Goal: Check status: Check status

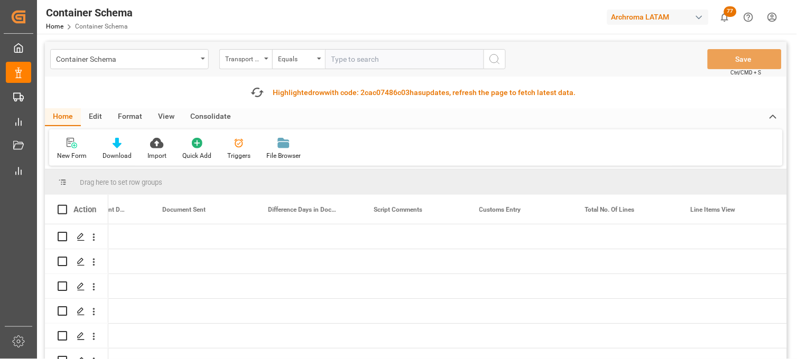
scroll to position [0, 2177]
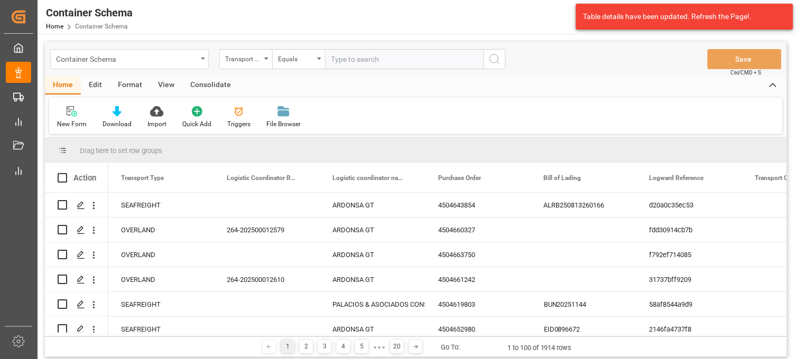
click at [189, 63] on div "Container Schema" at bounding box center [126, 58] width 141 height 13
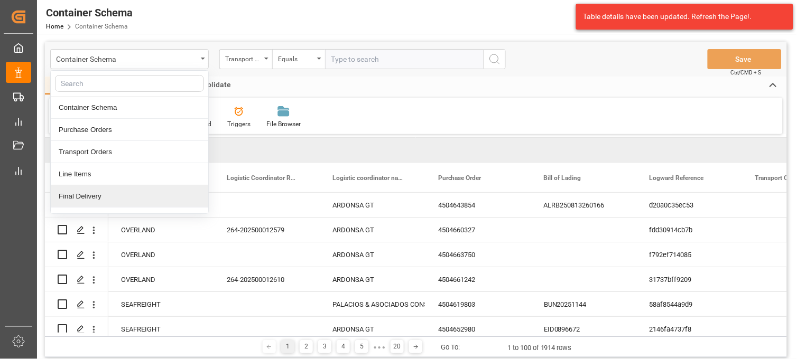
click at [133, 191] on div "Final Delivery" at bounding box center [129, 196] width 157 height 22
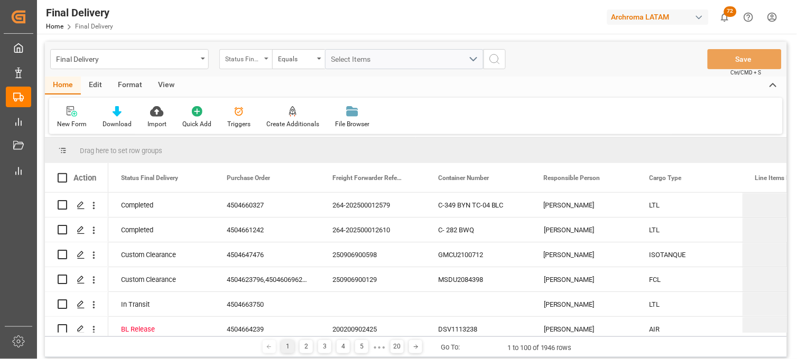
click at [265, 62] on div "Status Final Delivery" at bounding box center [245, 59] width 53 height 20
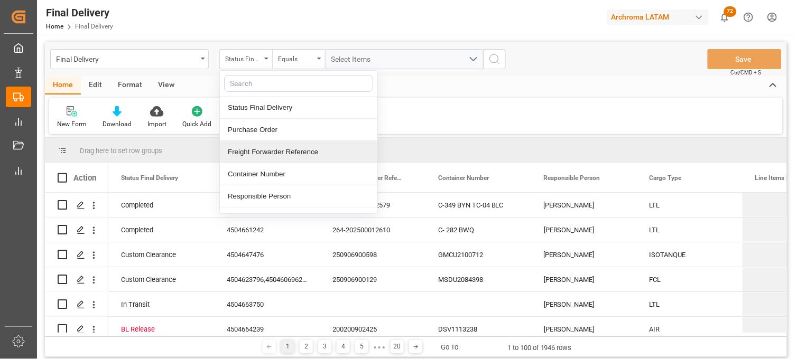
click at [292, 158] on div "Freight Forwarder Reference" at bounding box center [298, 152] width 157 height 22
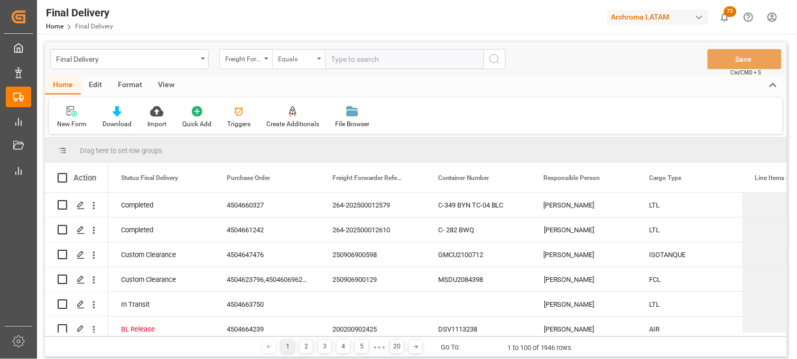
click at [314, 62] on div "Equals" at bounding box center [298, 59] width 53 height 20
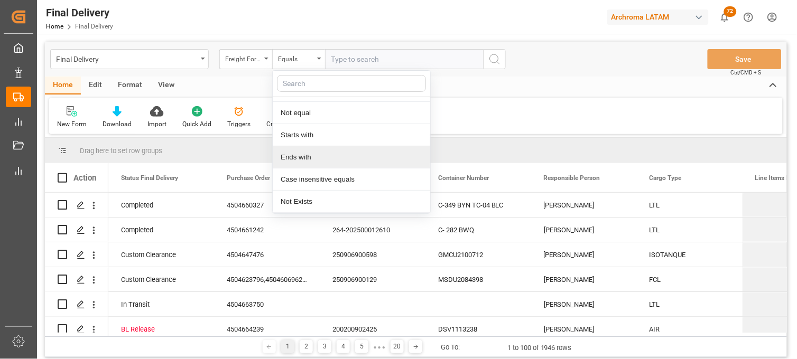
scroll to position [60, 0]
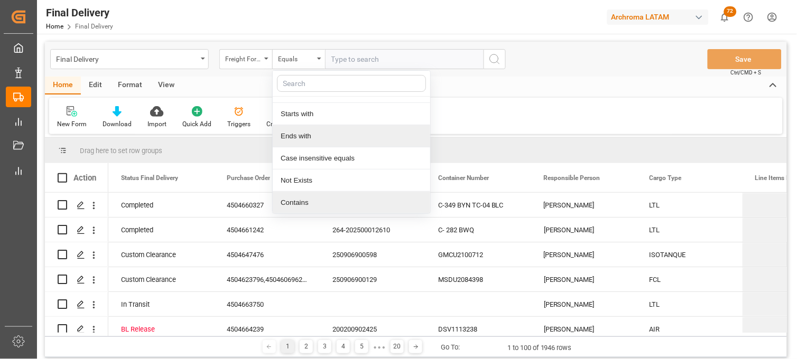
click at [312, 202] on div "Contains" at bounding box center [351, 203] width 157 height 22
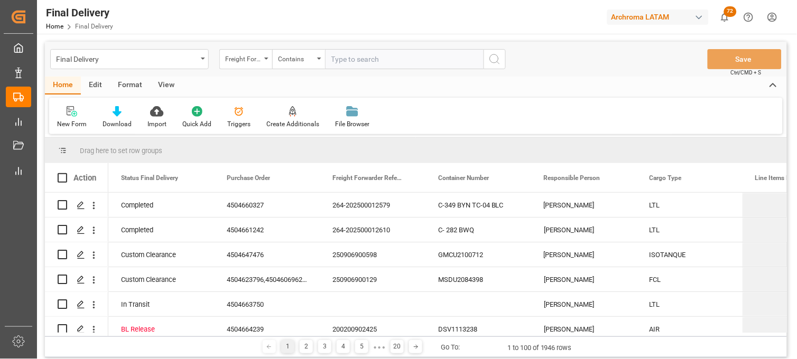
click at [344, 61] on input "text" at bounding box center [404, 59] width 158 height 20
paste input "250915080022"
paste input "250915080024"
paste input "250915080081"
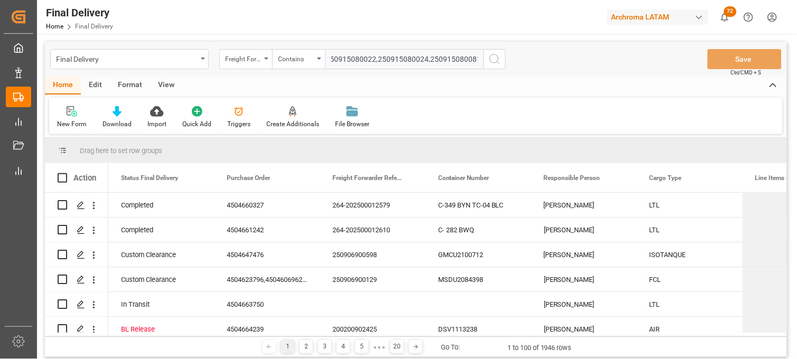
type input "250915080022,250915080024,250915080081"
click at [493, 60] on icon "search button" at bounding box center [494, 59] width 13 height 13
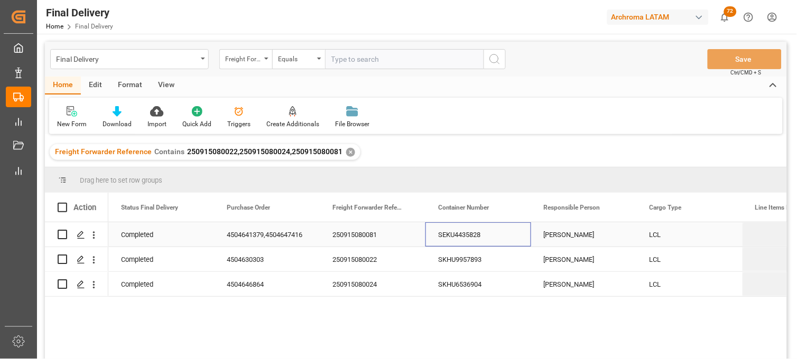
click at [453, 236] on div "SEKU4435828" at bounding box center [478, 234] width 106 height 24
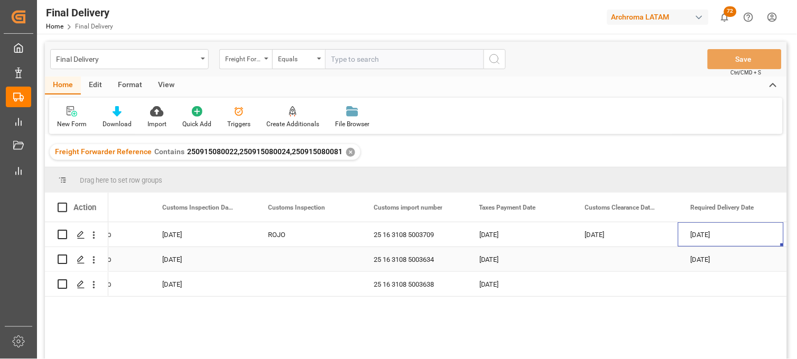
click at [280, 261] on div "Press SPACE to select this row." at bounding box center [308, 259] width 106 height 24
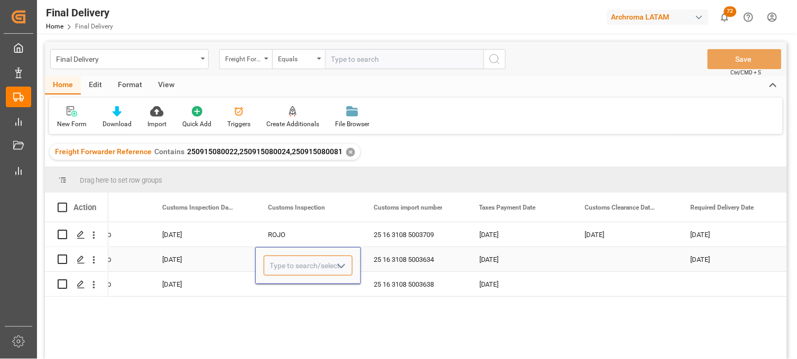
click at [280, 261] on input "Press SPACE to select this row." at bounding box center [308, 266] width 89 height 20
type input "VERDE"
click at [282, 288] on div "Press SPACE to select this row." at bounding box center [308, 284] width 106 height 24
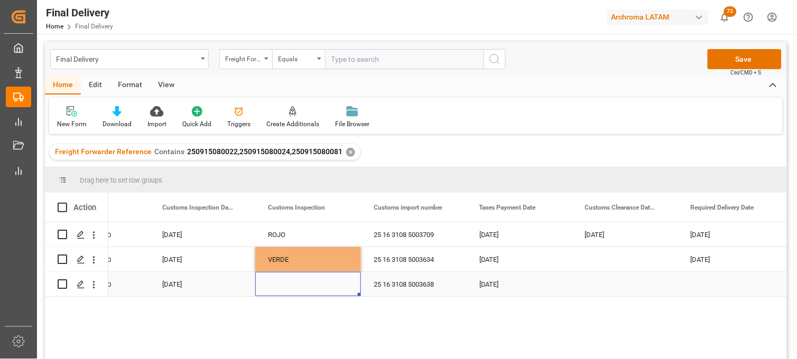
click at [281, 287] on div "Press SPACE to select this row." at bounding box center [308, 284] width 106 height 24
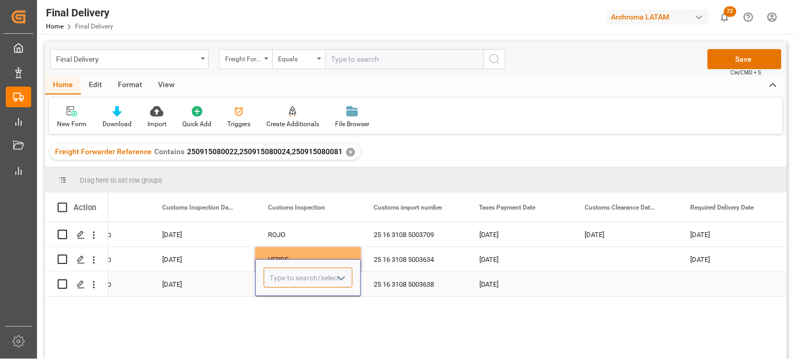
click at [281, 287] on input "Press SPACE to select this row." at bounding box center [308, 278] width 89 height 20
type input "VERDE"
click at [579, 256] on div "Press SPACE to select this row." at bounding box center [625, 259] width 106 height 24
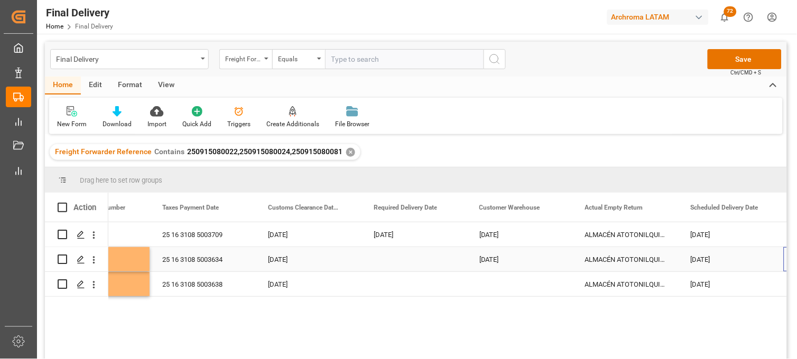
scroll to position [0, 1332]
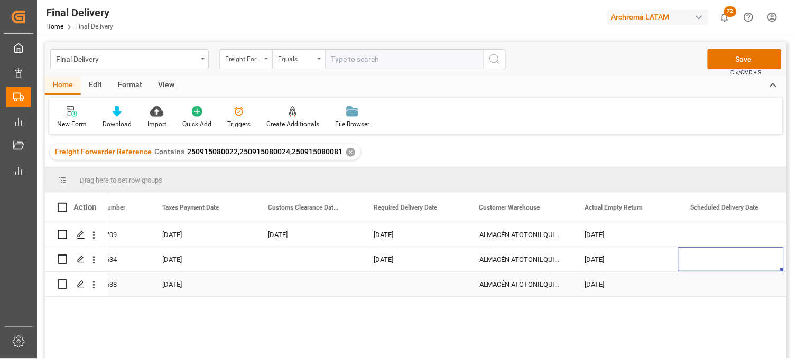
click at [394, 280] on div "Press SPACE to select this row." at bounding box center [414, 284] width 106 height 24
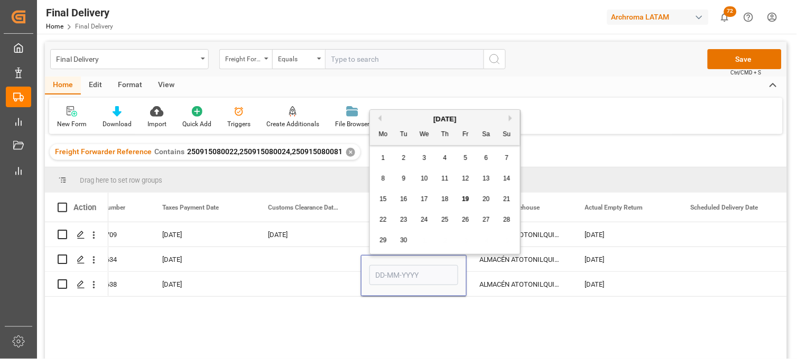
click at [468, 202] on span "19" at bounding box center [465, 198] width 7 height 7
type input "[DATE]"
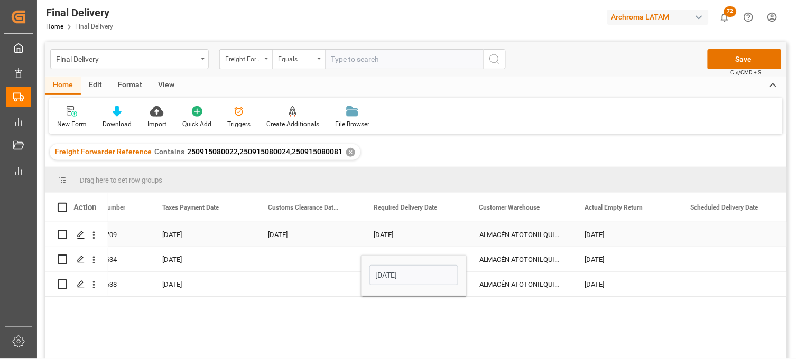
click at [515, 234] on div "ALMACÉN ATOTONILQUILLO" at bounding box center [519, 234] width 106 height 24
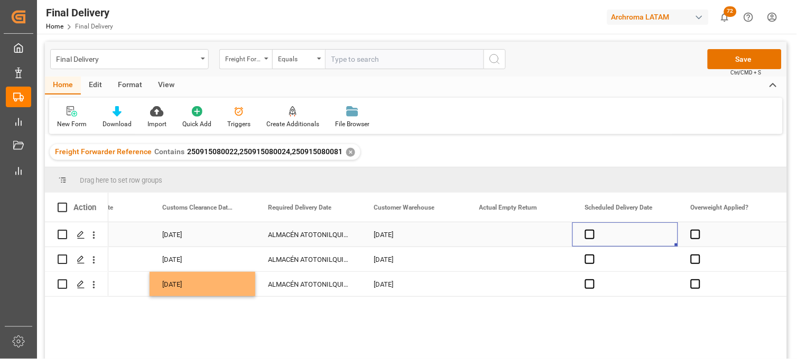
scroll to position [0, 1544]
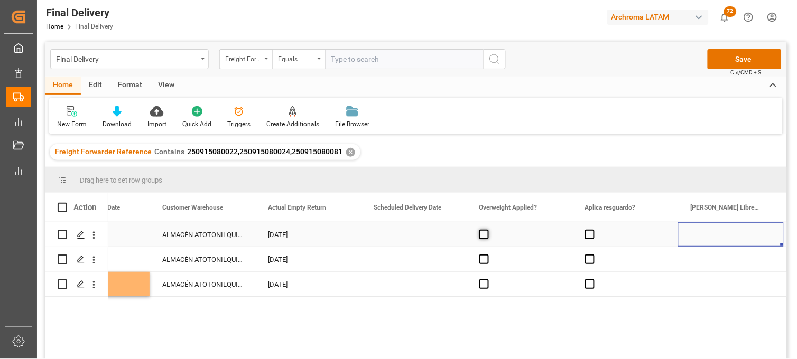
click at [483, 236] on span "Press SPACE to select this row." at bounding box center [484, 235] width 10 height 10
click at [487, 230] on input "Press SPACE to select this row." at bounding box center [487, 230] width 0 height 0
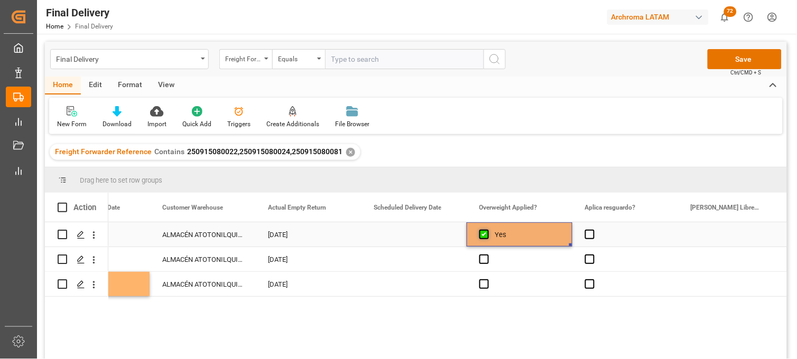
click at [483, 236] on span "Press SPACE to select this row." at bounding box center [484, 235] width 10 height 10
click at [487, 230] on input "Press SPACE to select this row." at bounding box center [487, 230] width 0 height 0
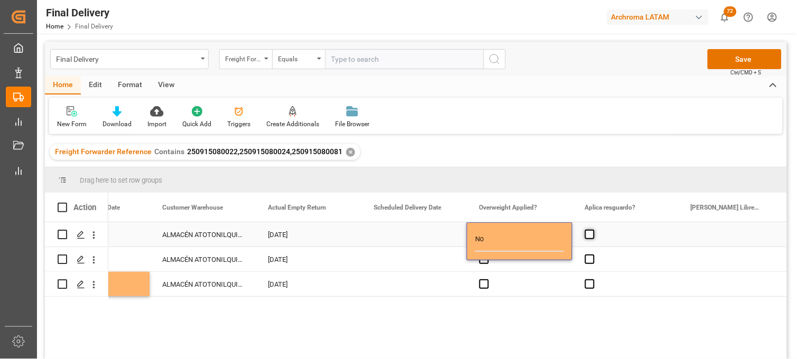
click at [589, 238] on span "Press SPACE to select this row." at bounding box center [590, 235] width 10 height 10
click at [593, 230] on input "Press SPACE to select this row." at bounding box center [593, 230] width 0 height 0
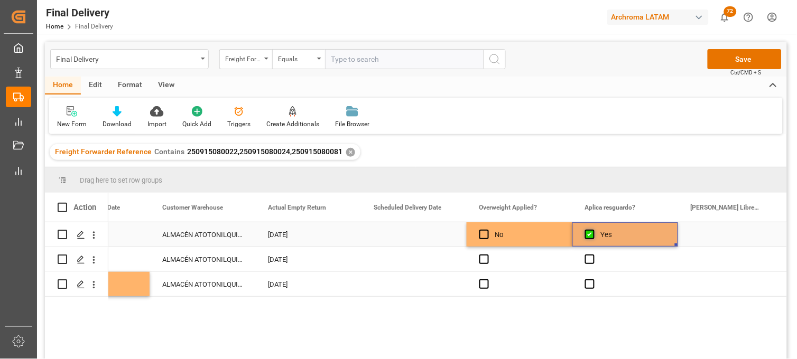
click at [589, 238] on span "Press SPACE to select this row." at bounding box center [590, 235] width 10 height 10
click at [593, 230] on input "Press SPACE to select this row." at bounding box center [593, 230] width 0 height 0
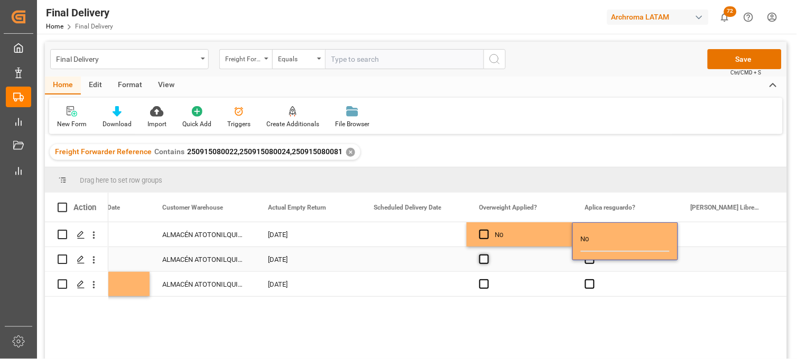
click at [481, 259] on span "Press SPACE to select this row." at bounding box center [484, 260] width 10 height 10
click at [487, 255] on input "Press SPACE to select this row." at bounding box center [487, 255] width 0 height 0
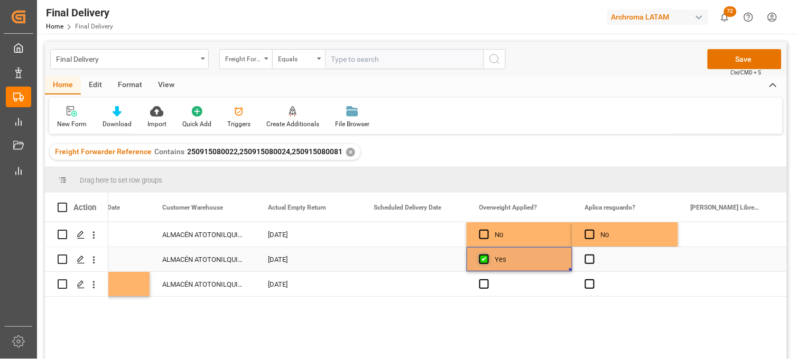
click at [481, 259] on span "Press SPACE to select this row." at bounding box center [484, 260] width 10 height 10
click at [487, 255] on input "Press SPACE to select this row." at bounding box center [487, 255] width 0 height 0
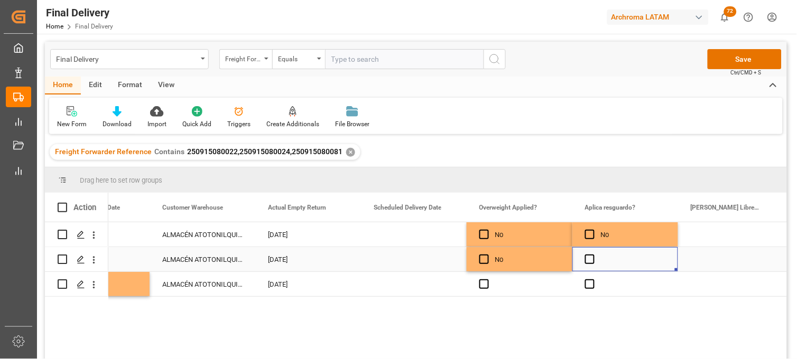
click at [591, 265] on div "Press SPACE to select this row." at bounding box center [625, 259] width 106 height 24
click at [475, 287] on div "Press SPACE to select this row." at bounding box center [519, 284] width 106 height 24
click at [486, 286] on span "Press SPACE to select this row." at bounding box center [484, 284] width 10 height 10
click at [487, 279] on input "Press SPACE to select this row." at bounding box center [487, 279] width 0 height 0
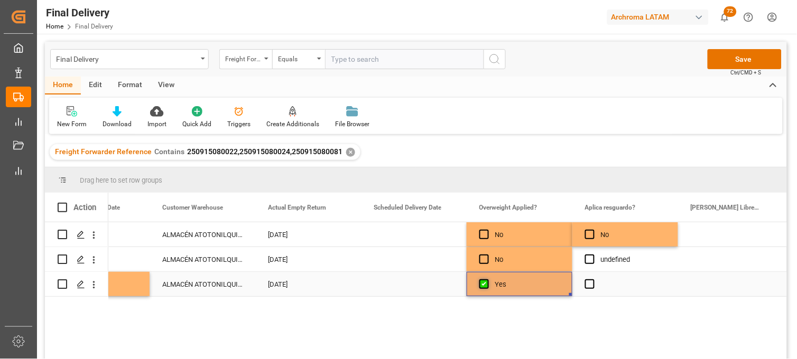
click at [486, 286] on span "Press SPACE to select this row." at bounding box center [484, 284] width 10 height 10
click at [487, 279] on input "Press SPACE to select this row." at bounding box center [487, 279] width 0 height 0
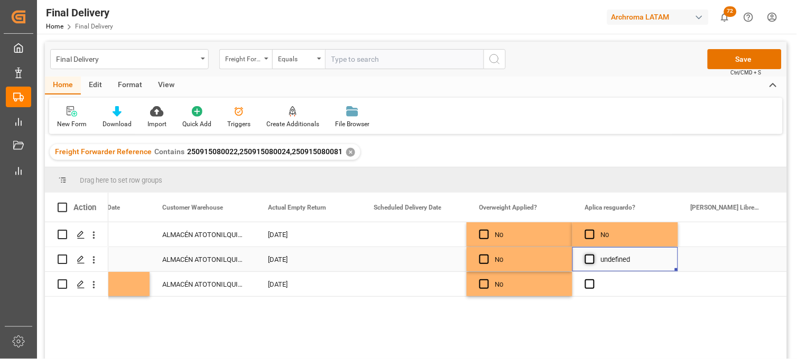
click at [588, 263] on span "Press SPACE to select this row." at bounding box center [590, 260] width 10 height 10
click at [593, 255] on input "Press SPACE to select this row." at bounding box center [593, 255] width 0 height 0
click at [588, 263] on span "Press SPACE to select this row." at bounding box center [590, 260] width 10 height 10
click at [593, 255] on input "Press SPACE to select this row." at bounding box center [593, 255] width 0 height 0
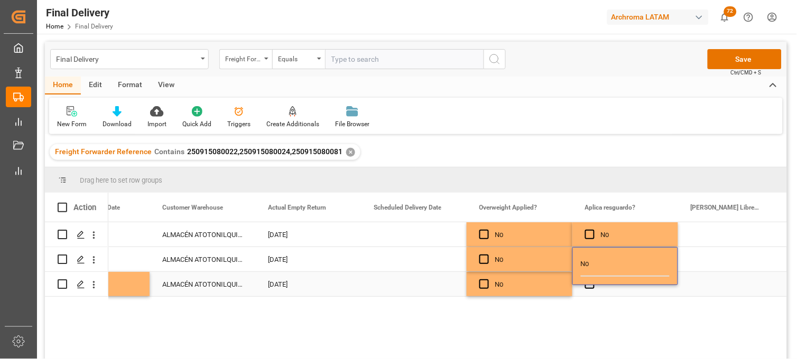
click at [592, 289] on div "Press SPACE to select this row." at bounding box center [625, 284] width 106 height 24
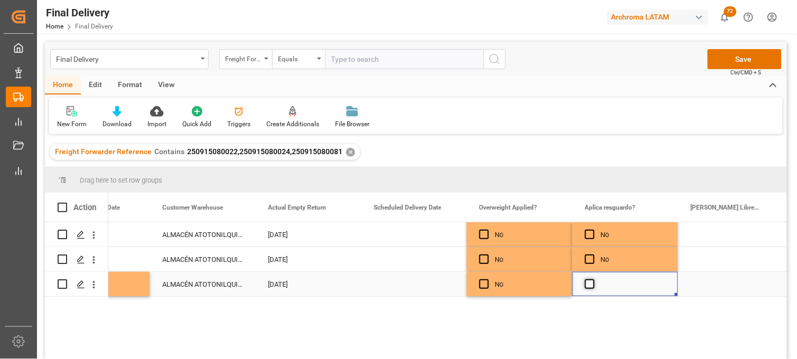
click at [588, 285] on span "Press SPACE to select this row." at bounding box center [590, 284] width 10 height 10
click at [593, 279] on input "Press SPACE to select this row." at bounding box center [593, 279] width 0 height 0
click at [588, 285] on span "Press SPACE to select this row." at bounding box center [590, 284] width 10 height 10
click at [593, 279] on input "Press SPACE to select this row." at bounding box center [593, 279] width 0 height 0
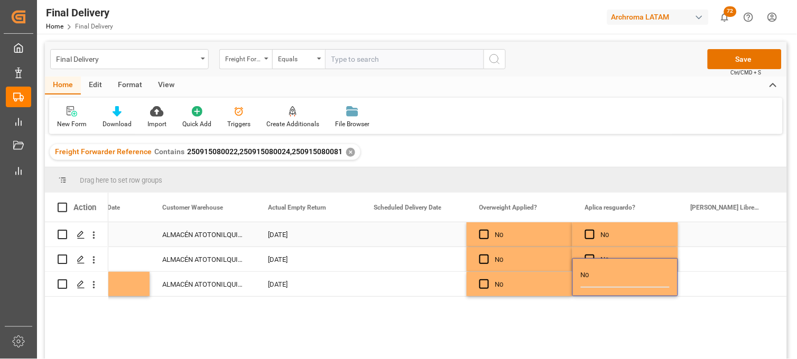
click at [713, 235] on div "Press SPACE to select this row." at bounding box center [731, 234] width 106 height 24
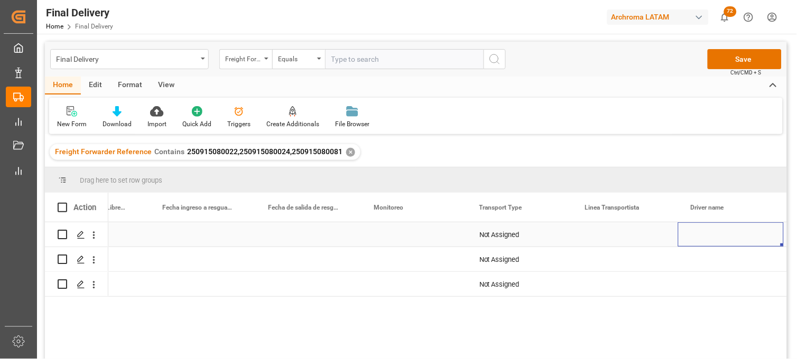
click at [522, 233] on div "Not Assigned" at bounding box center [519, 235] width 80 height 24
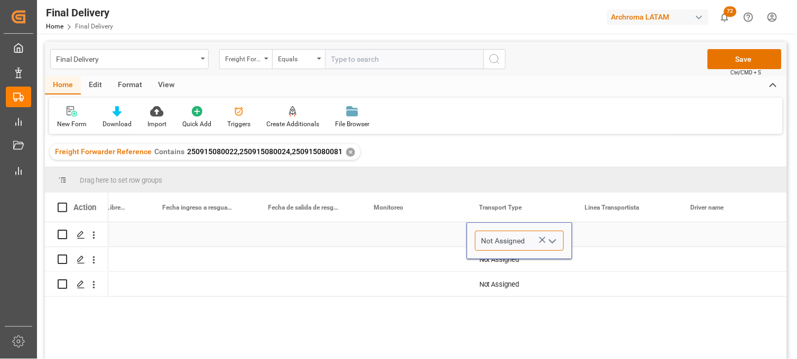
click at [522, 233] on input "Not Assigned" at bounding box center [519, 241] width 89 height 20
click at [551, 239] on icon "open menu" at bounding box center [552, 241] width 13 height 13
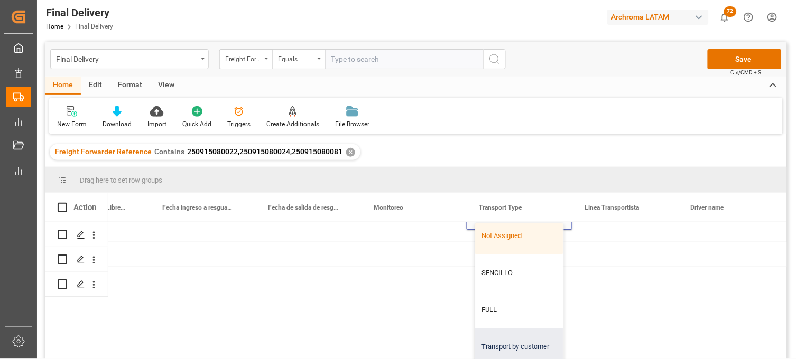
click at [518, 336] on div "Transport by customer" at bounding box center [519, 347] width 88 height 37
type input "Transport by customer"
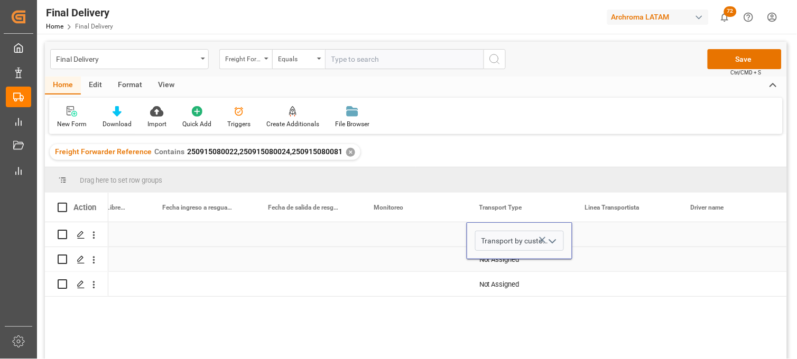
click at [518, 265] on div "Not Assigned" at bounding box center [519, 260] width 80 height 24
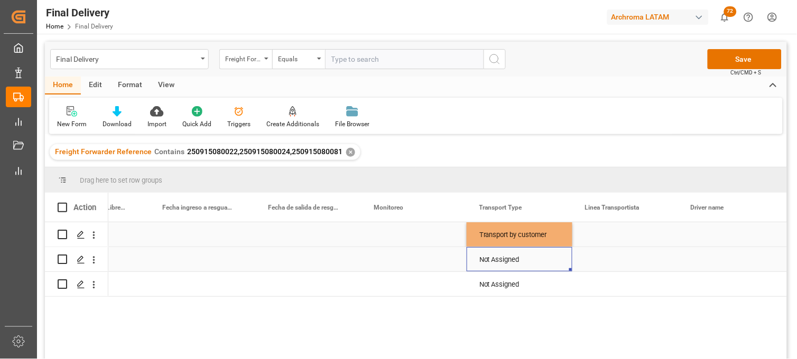
click at [519, 265] on div "Not Assigned" at bounding box center [519, 260] width 80 height 24
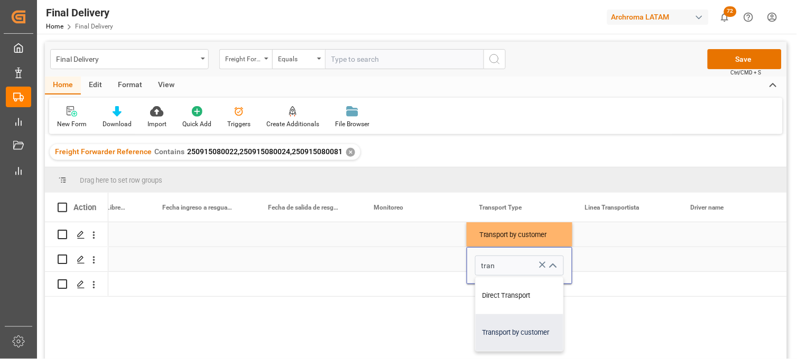
click at [510, 342] on div "Transport by customer" at bounding box center [519, 332] width 88 height 37
type input "Transport by customer"
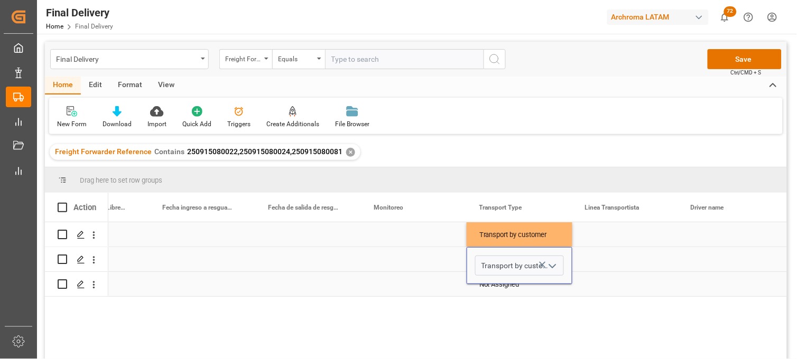
click at [511, 288] on div "Not Assigned" at bounding box center [519, 285] width 80 height 24
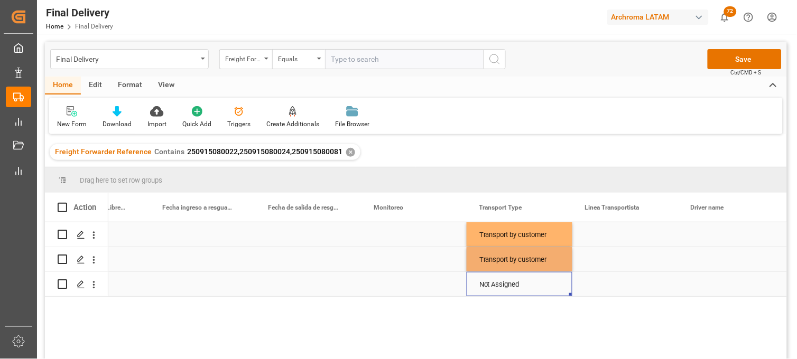
click at [511, 288] on div "Not Assigned" at bounding box center [519, 285] width 80 height 24
click at [511, 288] on div "Not Assigned" at bounding box center [519, 277] width 106 height 37
click at [542, 278] on icon "Press SPACE to select this row." at bounding box center [542, 277] width 11 height 11
click at [499, 282] on input "Press SPACE to select this row." at bounding box center [519, 278] width 89 height 20
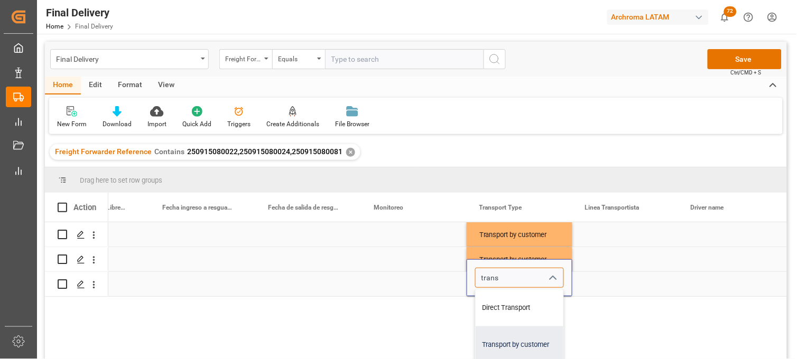
click at [506, 342] on div "Transport by customer" at bounding box center [519, 344] width 88 height 37
type input "Transport by customer"
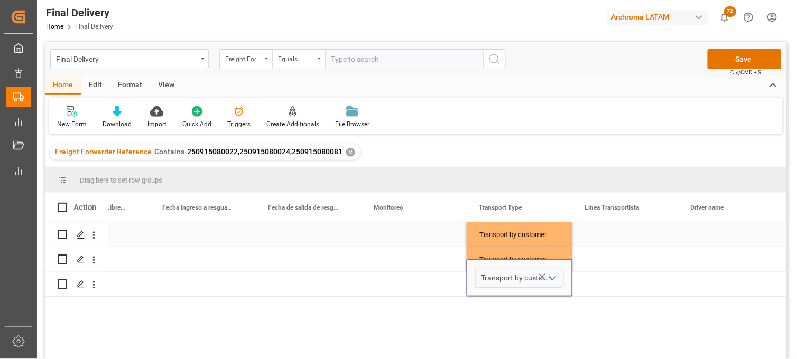
click at [617, 235] on div "Press SPACE to select this row." at bounding box center [625, 234] width 106 height 24
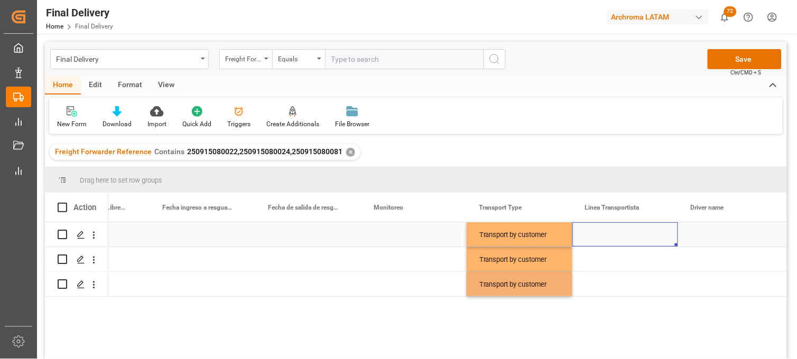
click at [617, 235] on div "Press SPACE to select this row." at bounding box center [625, 234] width 106 height 24
click at [617, 235] on input "Press SPACE to select this row." at bounding box center [625, 241] width 89 height 20
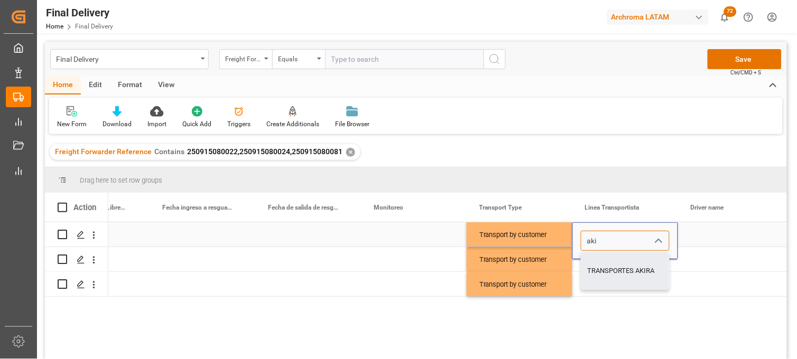
type input "TRANSPORTES AKIRA"
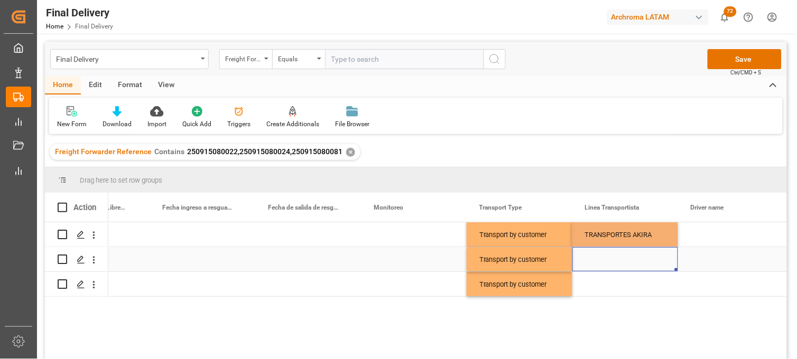
click at [599, 266] on div "Press SPACE to select this row." at bounding box center [625, 259] width 106 height 24
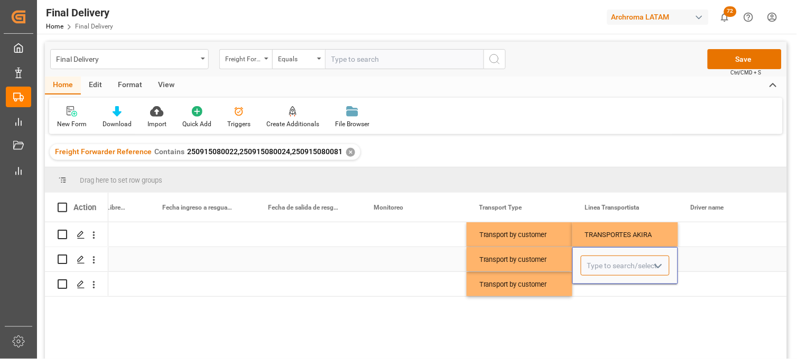
click at [599, 266] on input "Press SPACE to select this row." at bounding box center [625, 266] width 89 height 20
type input "TRANSPORTES AKIRA"
click at [602, 288] on div "Press SPACE to select this row." at bounding box center [625, 284] width 106 height 24
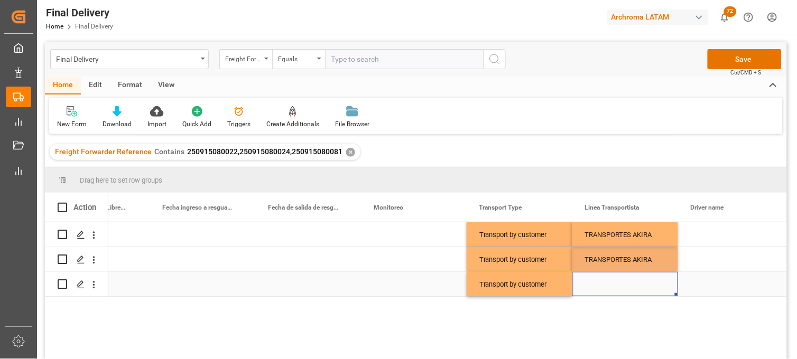
click at [602, 288] on div "Press SPACE to select this row." at bounding box center [625, 284] width 106 height 24
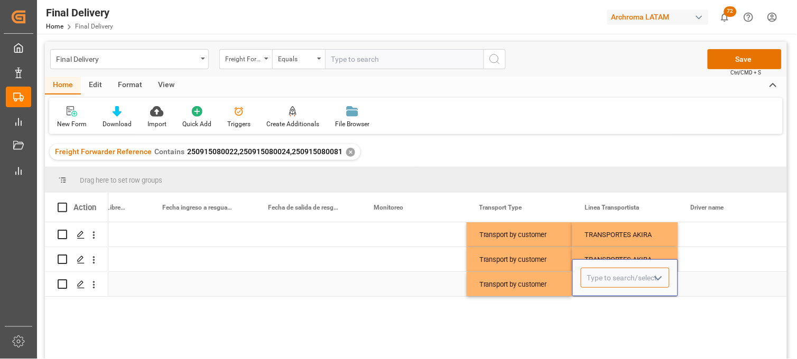
click at [602, 287] on input "Press SPACE to select this row." at bounding box center [625, 278] width 89 height 20
type input "TRANSPORTES AKIRA"
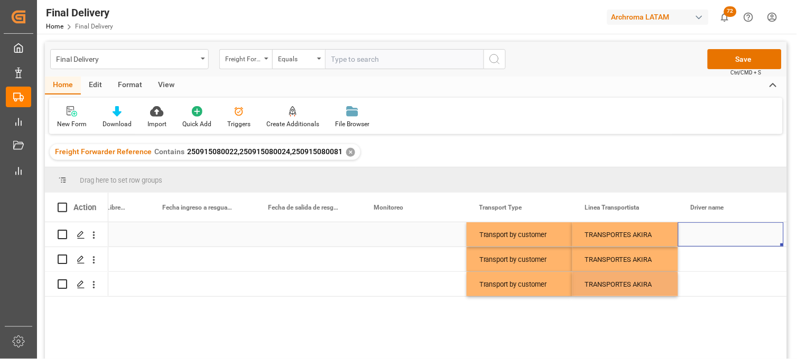
click at [698, 237] on div "Press SPACE to select this row." at bounding box center [731, 234] width 106 height 24
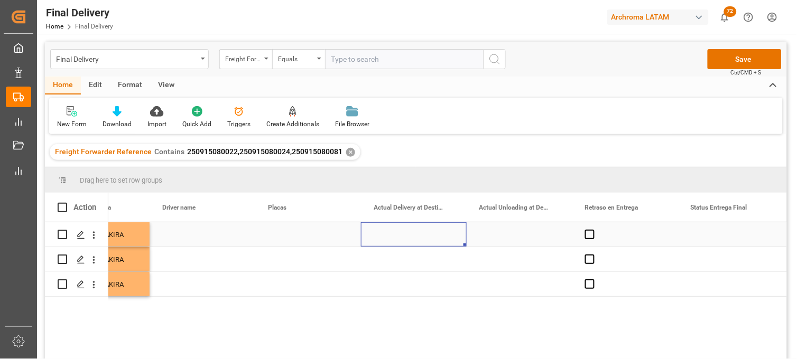
click at [409, 236] on div "Press SPACE to select this row." at bounding box center [414, 234] width 106 height 24
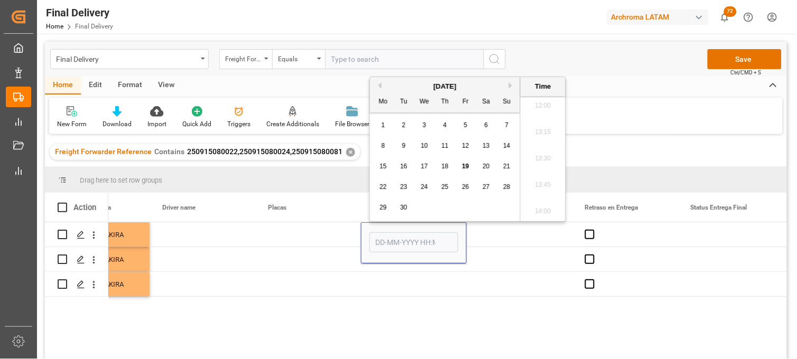
click at [462, 168] on span "19" at bounding box center [465, 166] width 7 height 7
click at [543, 107] on li "11:30" at bounding box center [542, 101] width 45 height 26
type input "[DATE] 11:30"
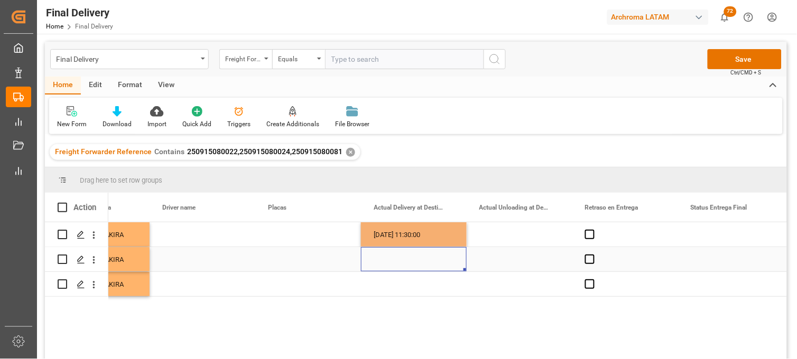
click at [378, 268] on div "Press SPACE to select this row." at bounding box center [414, 259] width 106 height 24
click at [387, 261] on div "Press SPACE to select this row." at bounding box center [414, 259] width 106 height 24
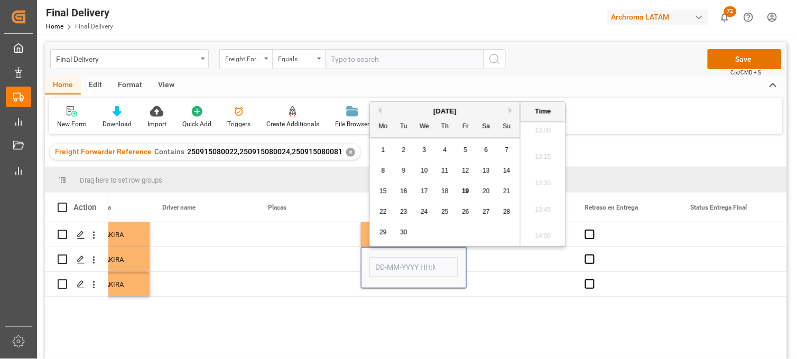
click at [465, 193] on span "19" at bounding box center [465, 191] width 7 height 7
click at [545, 165] on li "11:00" at bounding box center [542, 158] width 45 height 26
type input "[DATE] 11:00"
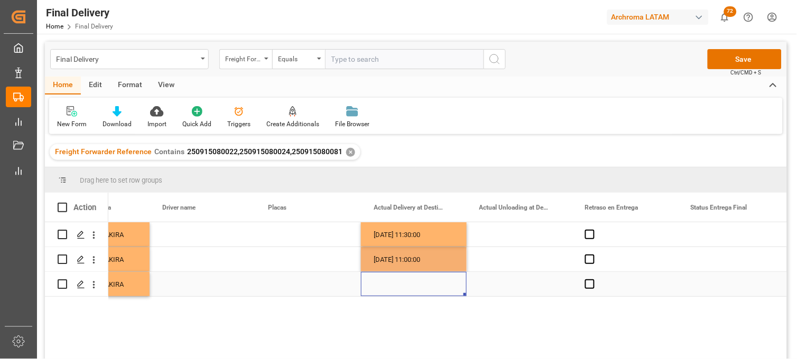
click at [394, 289] on div "Press SPACE to select this row." at bounding box center [414, 284] width 106 height 24
click at [384, 284] on div "Press SPACE to select this row." at bounding box center [414, 284] width 106 height 24
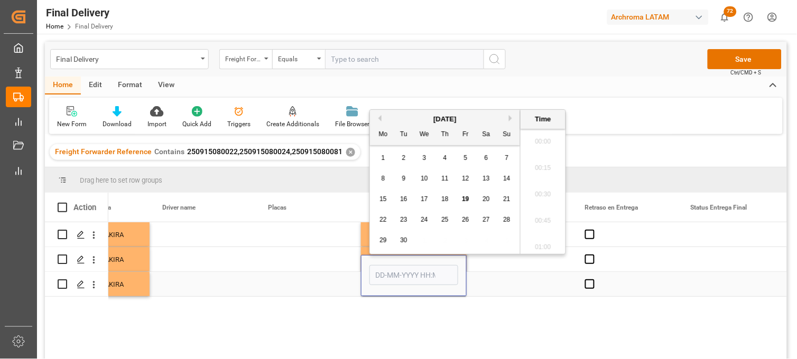
scroll to position [1377, 0]
click at [463, 201] on span "19" at bounding box center [465, 198] width 7 height 7
drag, startPoint x: 565, startPoint y: 195, endPoint x: 565, endPoint y: 187, distance: 8.5
click at [565, 187] on ul "00:00 00:15 00:30 00:45 01:00 01:15 01:30 01:45 02:00 02:15 02:30 02:45 03:00 0…" at bounding box center [542, 191] width 45 height 125
click at [563, 194] on ul "00:00 00:15 00:30 00:45 01:00 01:15 01:30 01:45 02:00 02:15 02:30 02:45 03:00 0…" at bounding box center [542, 191] width 45 height 125
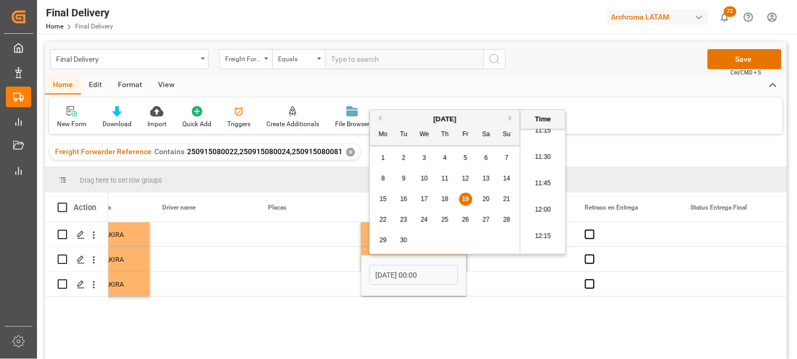
scroll to position [1186, 0]
click at [550, 167] on li "11:30" at bounding box center [542, 170] width 45 height 26
type input "[DATE] 11:30"
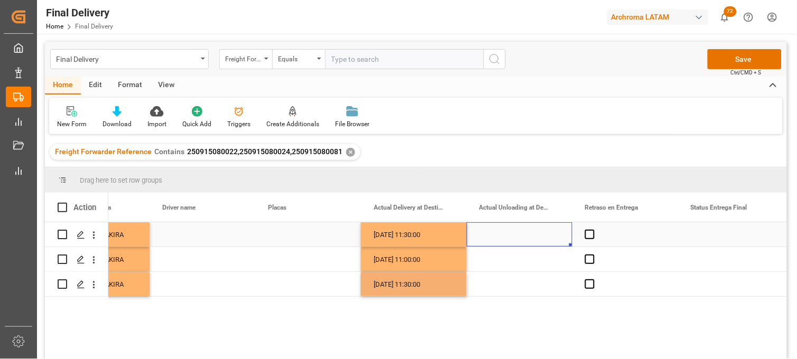
click at [506, 238] on div "Press SPACE to select this row." at bounding box center [519, 234] width 106 height 24
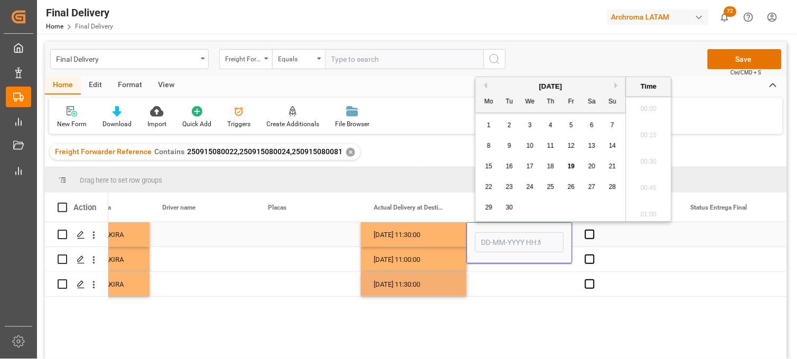
scroll to position [1377, 0]
click at [506, 238] on input "Press SPACE to select this row." at bounding box center [519, 242] width 89 height 20
click at [497, 136] on div "8 9 10 11 12 13 14" at bounding box center [551, 146] width 144 height 21
click at [569, 164] on span "19" at bounding box center [570, 166] width 7 height 7
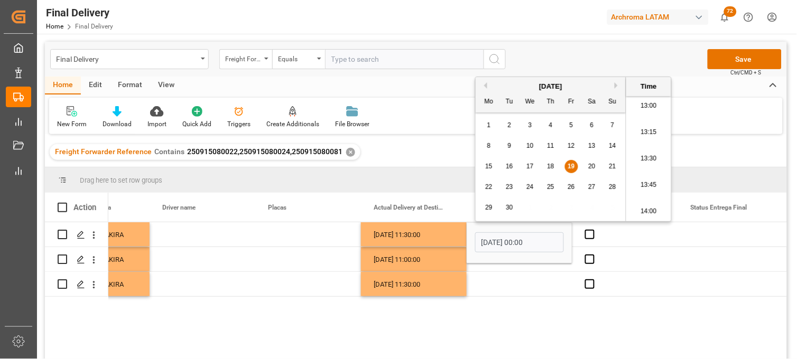
click at [650, 123] on li "13:15" at bounding box center [648, 132] width 45 height 26
type input "[DATE] 13:15"
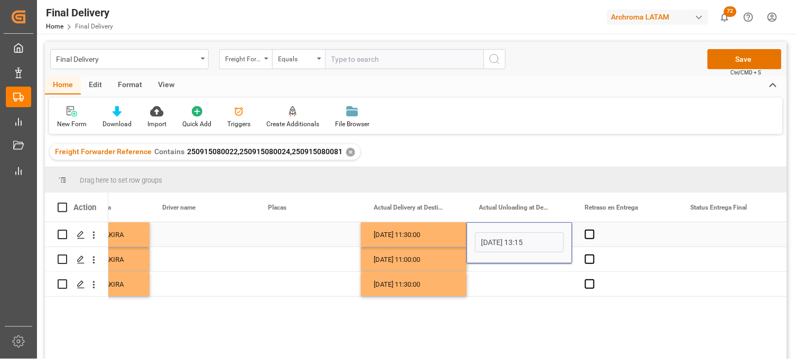
click at [488, 263] on div "[DATE] 13:15" at bounding box center [519, 242] width 106 height 41
click at [498, 265] on div "Press SPACE to select this row." at bounding box center [519, 259] width 106 height 24
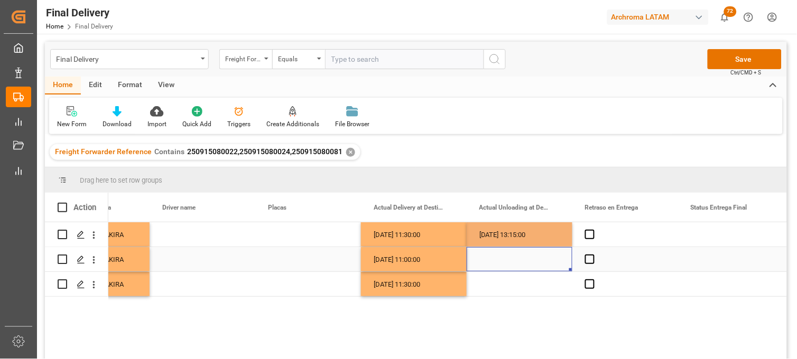
click at [498, 265] on div "Press SPACE to select this row." at bounding box center [519, 259] width 106 height 24
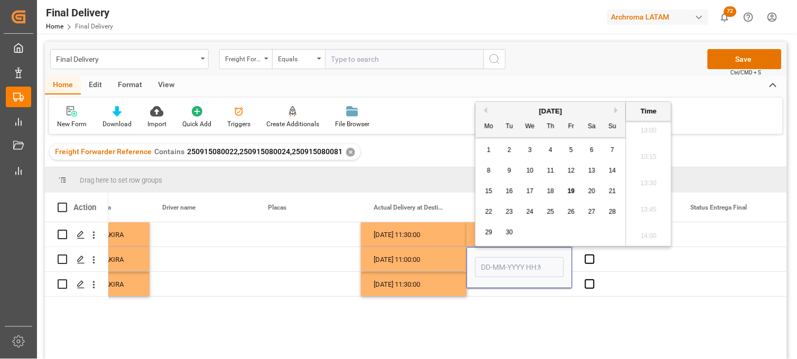
click at [497, 178] on div "8 9 10 11 12 13 14" at bounding box center [551, 171] width 144 height 21
click at [567, 192] on div "19" at bounding box center [571, 191] width 13 height 13
click at [650, 152] on li "13:15" at bounding box center [648, 157] width 45 height 26
type input "[DATE] 13:15"
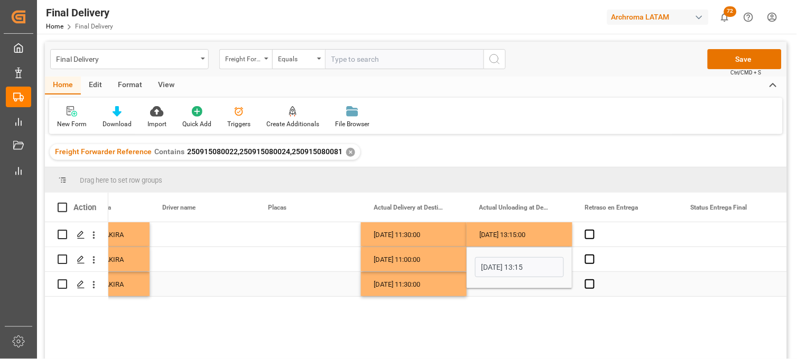
click at [511, 291] on div "Press SPACE to select this row." at bounding box center [519, 284] width 106 height 24
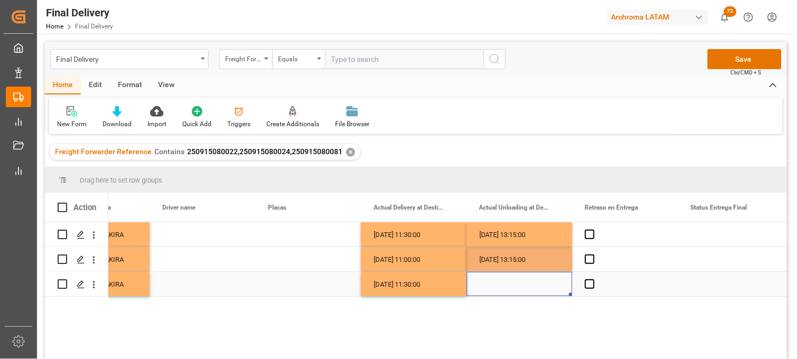
click at [493, 280] on div "Press SPACE to select this row." at bounding box center [519, 284] width 106 height 24
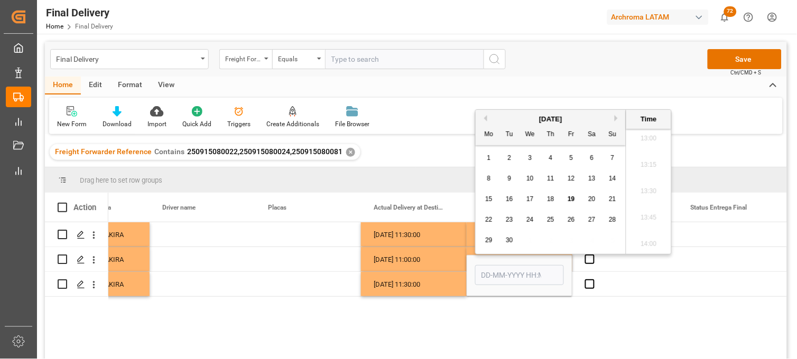
click at [575, 201] on div "19" at bounding box center [571, 199] width 13 height 13
click at [656, 169] on li "13:15" at bounding box center [648, 165] width 45 height 26
type input "[DATE] 13:15"
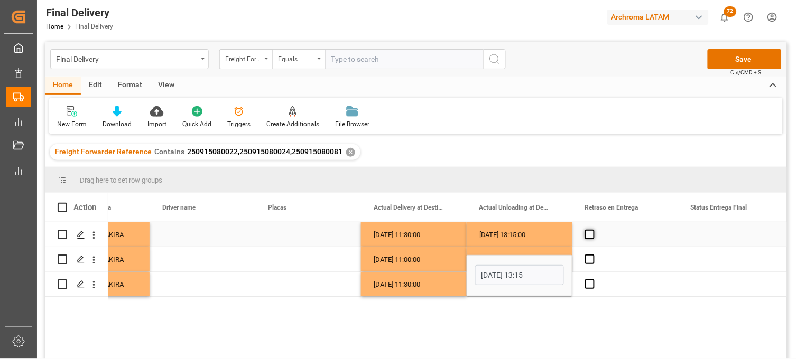
click at [593, 235] on span "Press SPACE to select this row." at bounding box center [590, 235] width 10 height 10
click at [593, 230] on input "Press SPACE to select this row." at bounding box center [593, 230] width 0 height 0
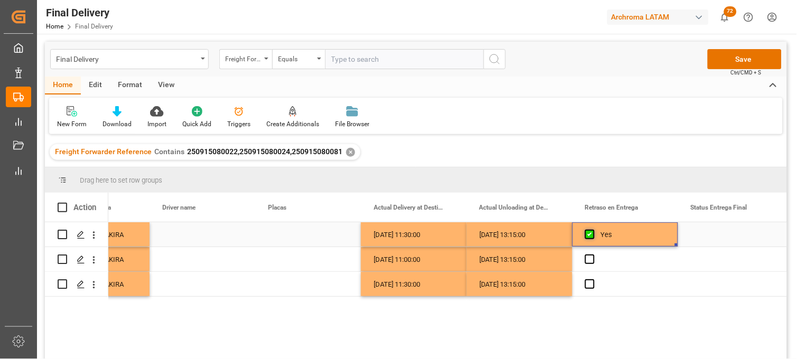
click at [593, 235] on span "Press SPACE to select this row." at bounding box center [590, 235] width 10 height 10
click at [593, 230] on input "Press SPACE to select this row." at bounding box center [593, 230] width 0 height 0
click at [592, 257] on span "Press SPACE to select this row." at bounding box center [590, 260] width 10 height 10
click at [593, 255] on input "Press SPACE to select this row." at bounding box center [593, 255] width 0 height 0
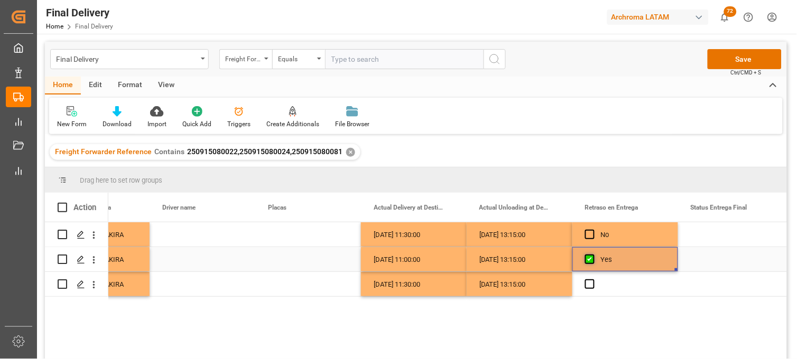
click at [592, 257] on span "Press SPACE to select this row." at bounding box center [590, 260] width 10 height 10
click at [593, 255] on input "Press SPACE to select this row." at bounding box center [593, 255] width 0 height 0
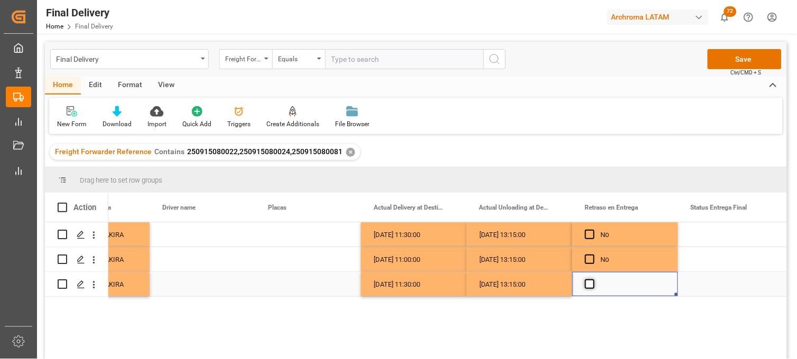
click at [593, 288] on span "Press SPACE to select this row." at bounding box center [590, 284] width 10 height 10
click at [593, 279] on input "Press SPACE to select this row." at bounding box center [593, 279] width 0 height 0
click at [593, 288] on span "Press SPACE to select this row." at bounding box center [590, 284] width 10 height 10
click at [593, 279] on input "Press SPACE to select this row." at bounding box center [593, 279] width 0 height 0
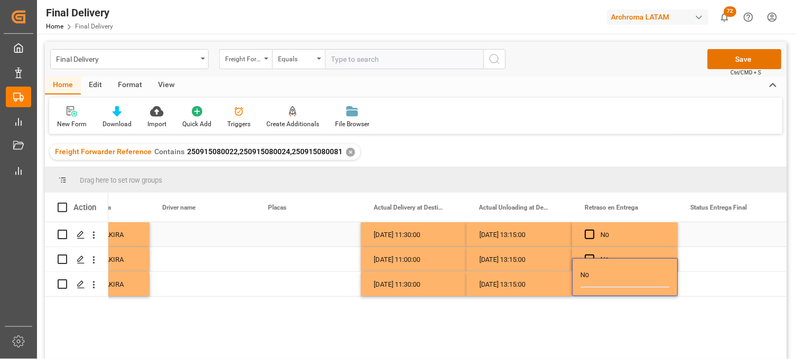
click at [713, 236] on div "Press SPACE to select this row." at bounding box center [731, 234] width 106 height 24
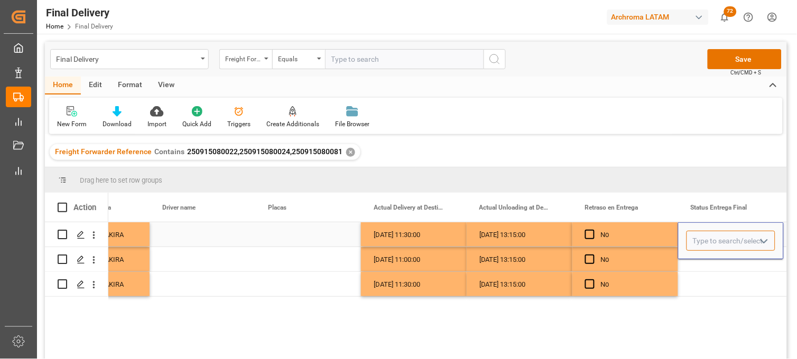
click at [706, 239] on input "Press SPACE to select this row." at bounding box center [730, 241] width 89 height 20
type input "PLANTA"
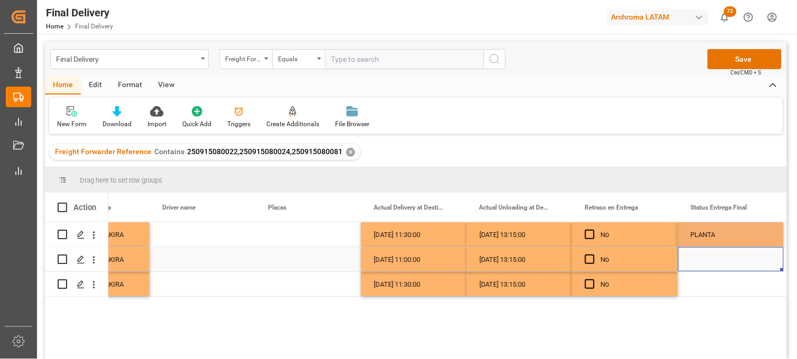
click at [698, 265] on div "Press SPACE to select this row." at bounding box center [731, 259] width 106 height 24
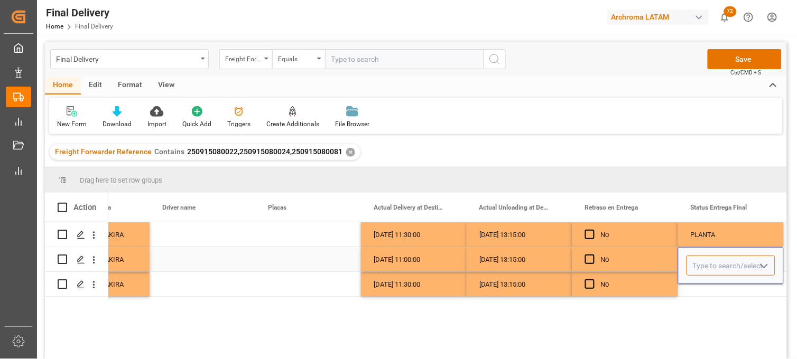
click at [698, 264] on input "Press SPACE to select this row." at bounding box center [730, 266] width 89 height 20
click at [706, 295] on div "PLANTA" at bounding box center [731, 295] width 88 height 37
type input "PLANTA"
click at [698, 287] on div "Press SPACE to select this row." at bounding box center [731, 284] width 106 height 24
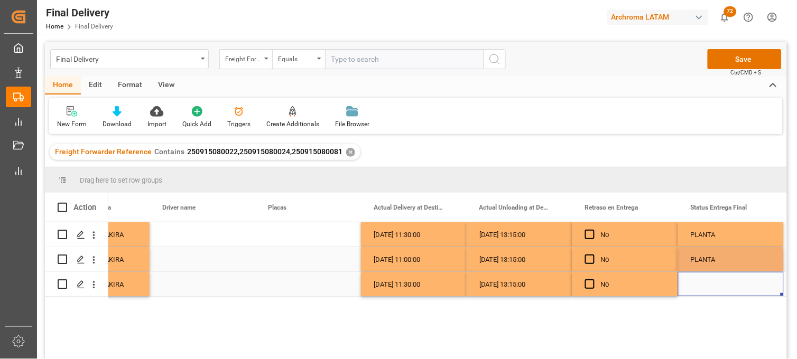
click at [696, 284] on div "Press SPACE to select this row." at bounding box center [731, 284] width 106 height 24
click at [696, 284] on input "Press SPACE to select this row." at bounding box center [730, 278] width 89 height 20
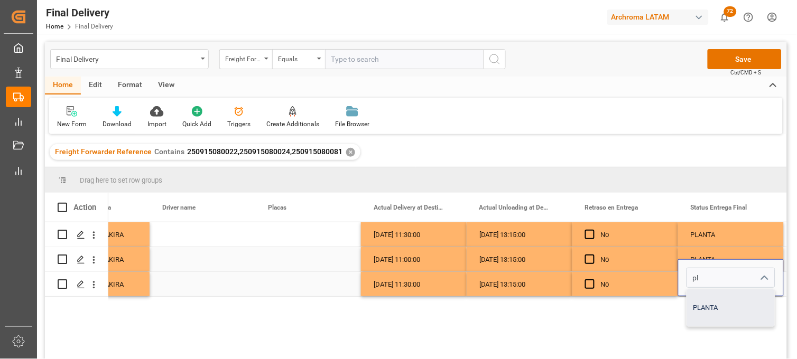
click at [721, 315] on div "PLANTA" at bounding box center [731, 307] width 88 height 37
type input "PLANTA"
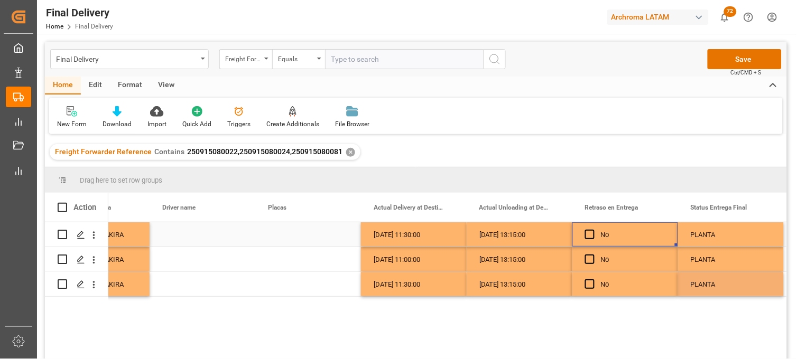
click at [630, 237] on div "No" at bounding box center [633, 235] width 64 height 24
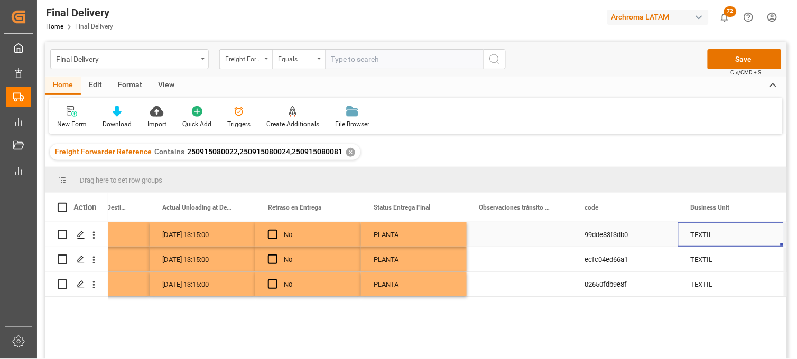
scroll to position [0, 3128]
click at [725, 57] on button "Save" at bounding box center [744, 59] width 74 height 20
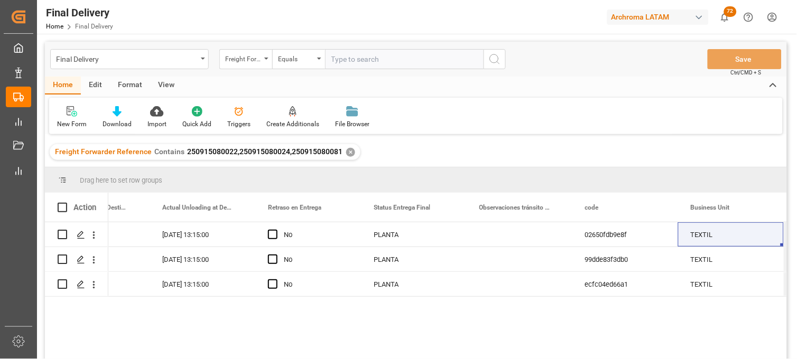
click at [346, 150] on div "✕" at bounding box center [350, 152] width 9 height 9
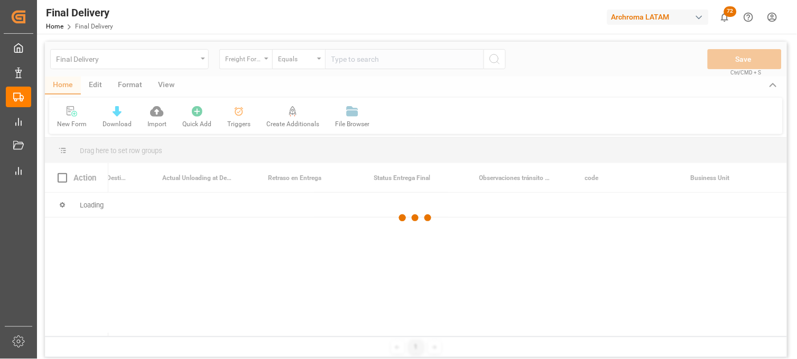
click at [345, 64] on div at bounding box center [416, 218] width 742 height 353
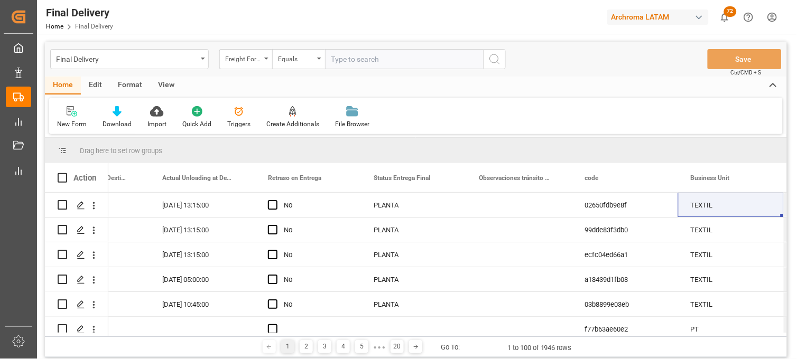
click at [339, 61] on input "text" at bounding box center [404, 59] width 158 height 20
paste input "250906900483"
type input "250906900483"
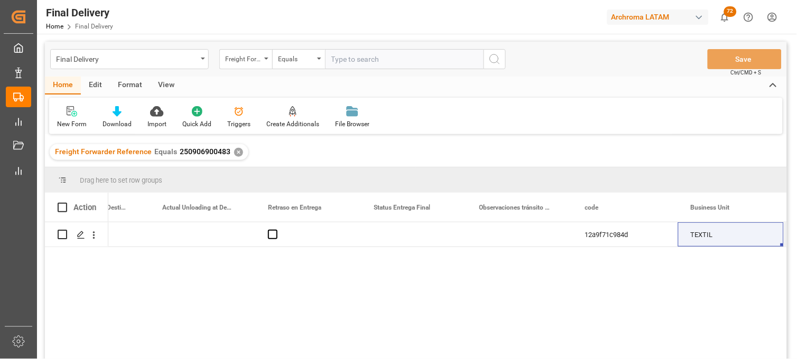
click at [393, 333] on div "12a9f71c984d TEXTIL" at bounding box center [447, 294] width 678 height 144
click at [409, 238] on div "Press SPACE to select this row." at bounding box center [414, 234] width 106 height 24
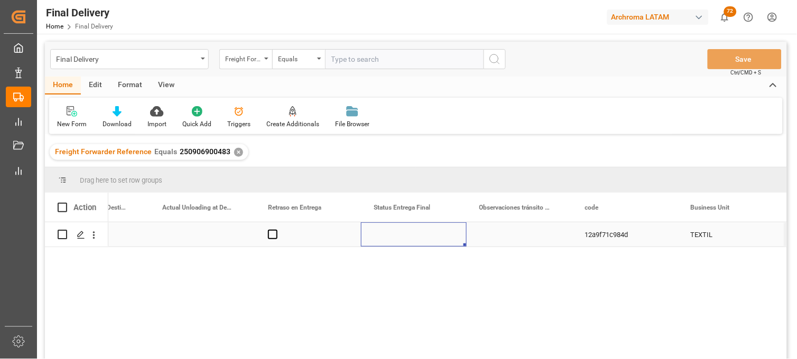
click at [409, 238] on div "Press SPACE to select this row." at bounding box center [414, 234] width 106 height 24
click at [406, 237] on input "Press SPACE to select this row." at bounding box center [413, 241] width 89 height 20
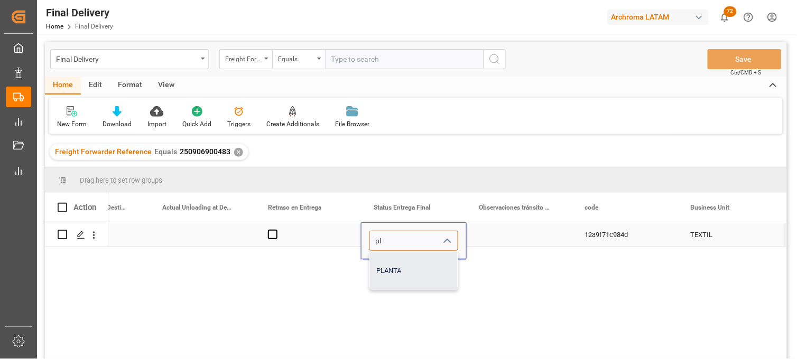
click at [394, 263] on div "PLANTA" at bounding box center [414, 270] width 88 height 37
type input "PLANTA"
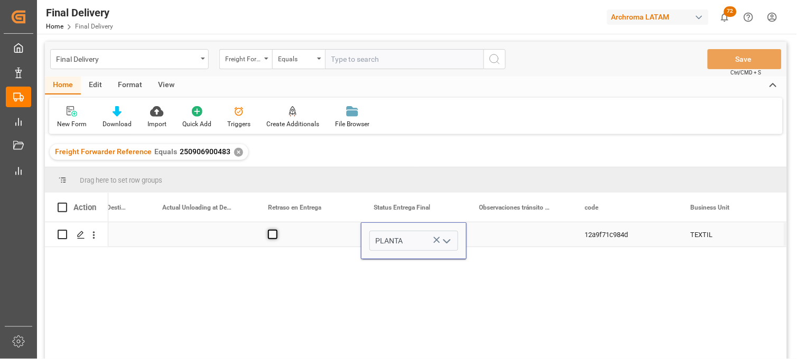
click at [272, 232] on span "Press SPACE to select this row." at bounding box center [273, 235] width 10 height 10
click at [276, 230] on input "Press SPACE to select this row." at bounding box center [276, 230] width 0 height 0
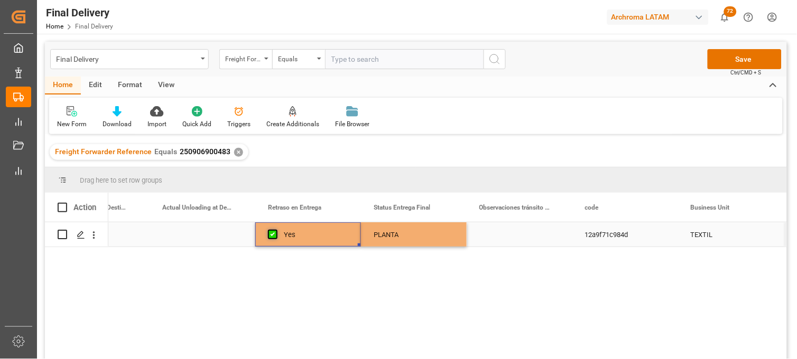
click at [273, 232] on span "Press SPACE to select this row." at bounding box center [273, 235] width 10 height 10
click at [276, 230] on input "Press SPACE to select this row." at bounding box center [276, 230] width 0 height 0
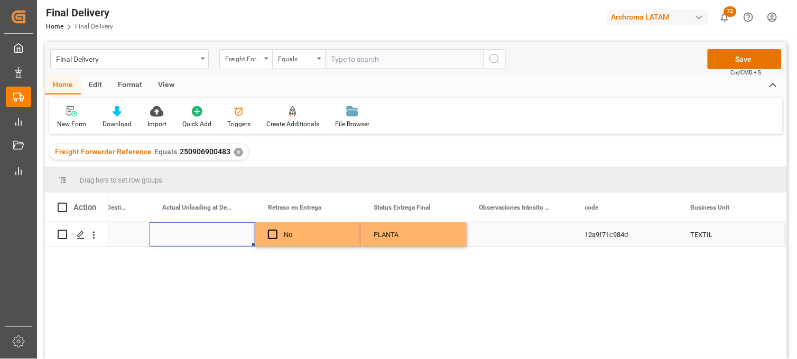
click at [197, 236] on div "Press SPACE to select this row." at bounding box center [202, 234] width 106 height 24
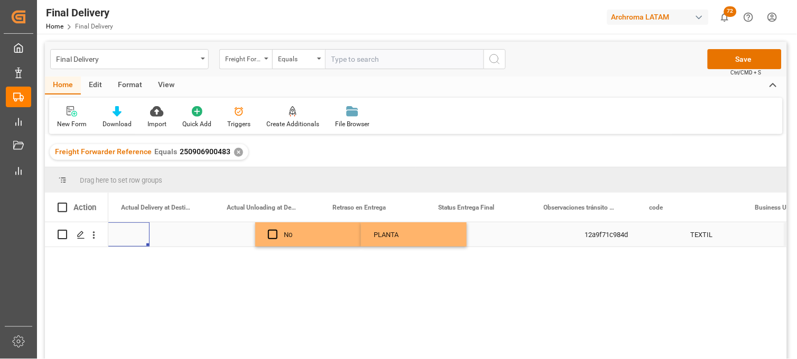
scroll to position [0, 3064]
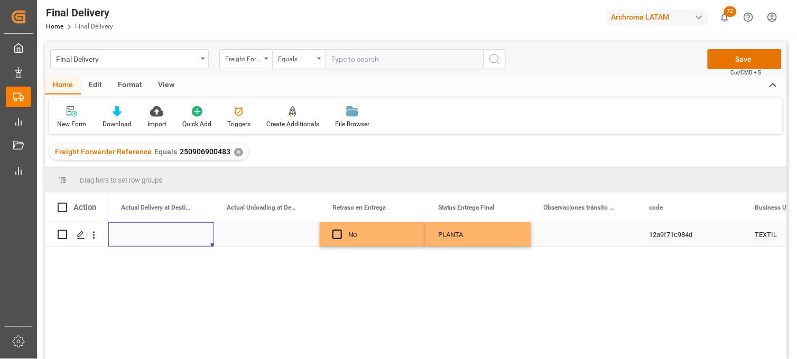
click at [159, 238] on div "Press SPACE to select this row." at bounding box center [161, 234] width 106 height 24
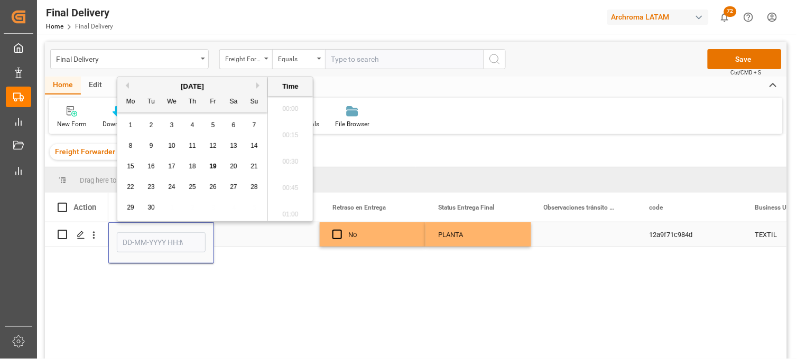
scroll to position [1429, 0]
click at [138, 136] on div "8 9 10 11 12 13 14" at bounding box center [192, 146] width 144 height 21
click at [208, 165] on div "19" at bounding box center [213, 167] width 13 height 13
click at [288, 163] on li "11:15" at bounding box center [290, 161] width 45 height 26
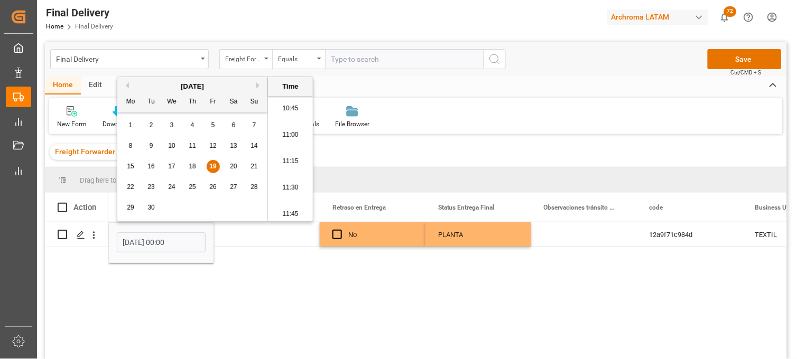
type input "[DATE] 11:15"
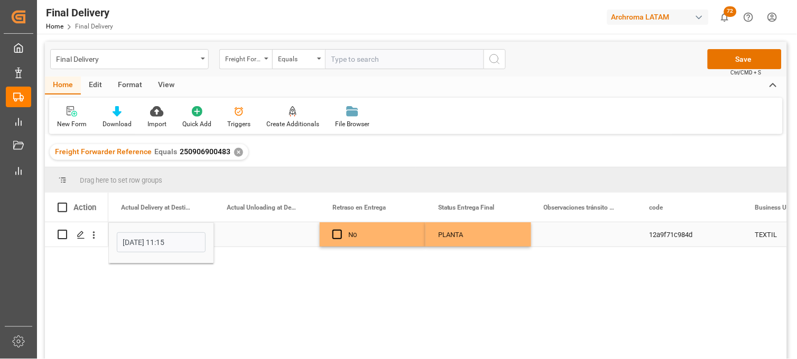
click at [252, 235] on div "Press SPACE to select this row." at bounding box center [267, 234] width 106 height 24
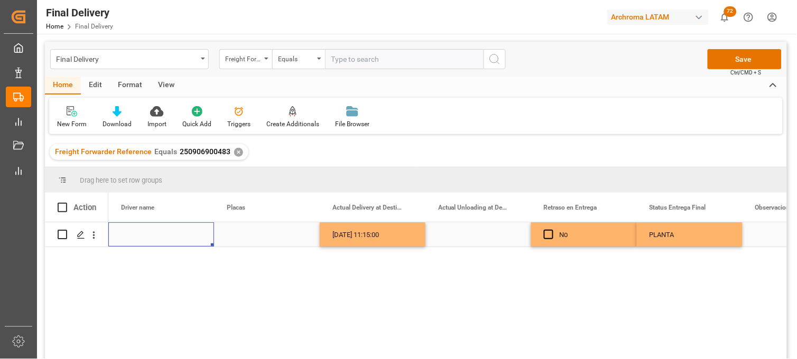
scroll to position [0, 2747]
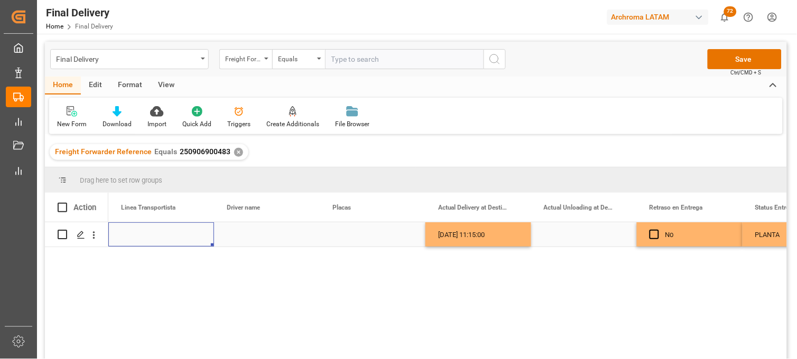
click at [240, 235] on div "Press SPACE to select this row." at bounding box center [267, 234] width 106 height 24
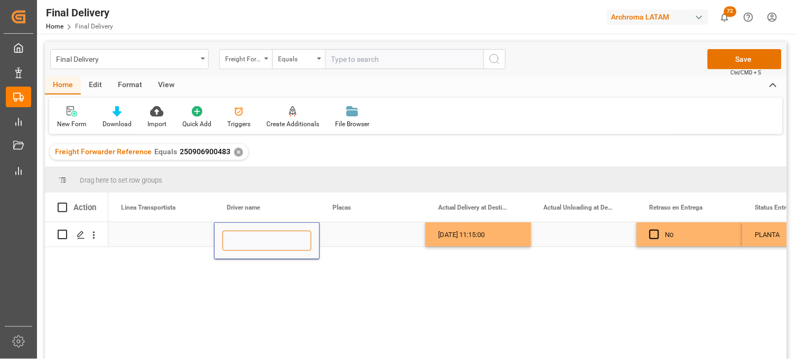
click at [240, 235] on input "Press SPACE to select this row." at bounding box center [266, 241] width 89 height 20
paste input "[PERSON_NAME]"
type input "[PERSON_NAME]"
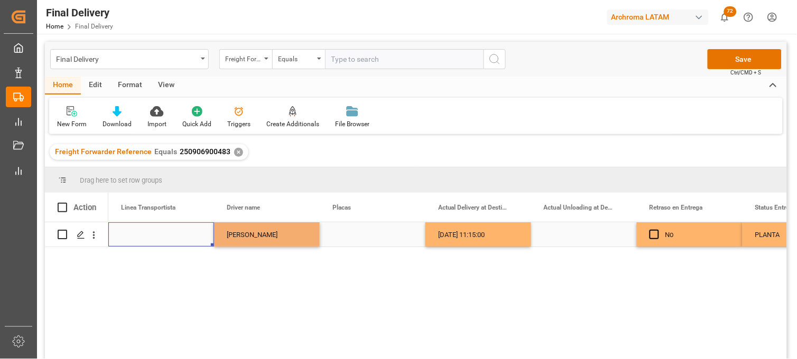
click at [172, 231] on div "Press SPACE to select this row." at bounding box center [161, 234] width 106 height 24
click at [167, 232] on input "Press SPACE to select this row." at bounding box center [161, 241] width 89 height 20
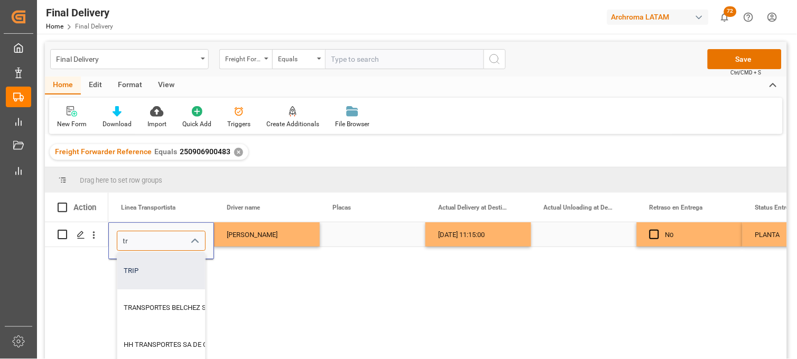
click at [156, 270] on div "TRIP" at bounding box center [203, 270] width 172 height 37
type input "TRIP"
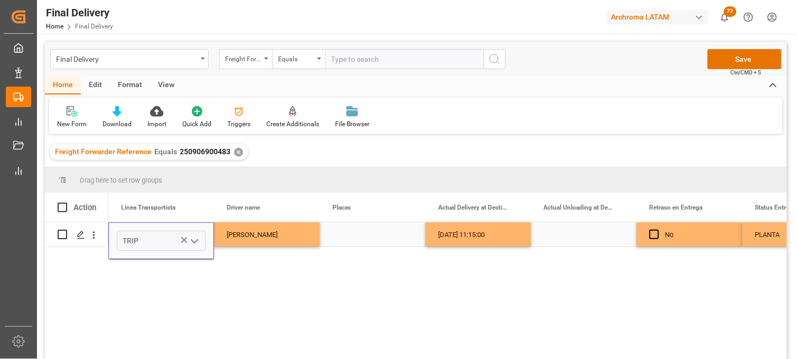
click at [352, 235] on div "Press SPACE to select this row." at bounding box center [373, 234] width 106 height 24
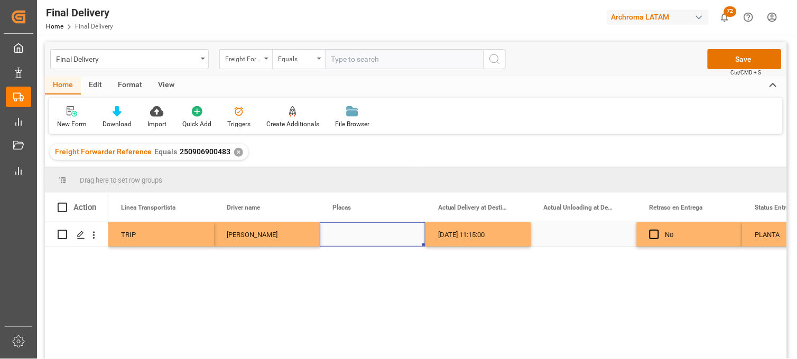
click at [347, 233] on div "Press SPACE to select this row." at bounding box center [373, 234] width 106 height 24
type input "78AK5H"
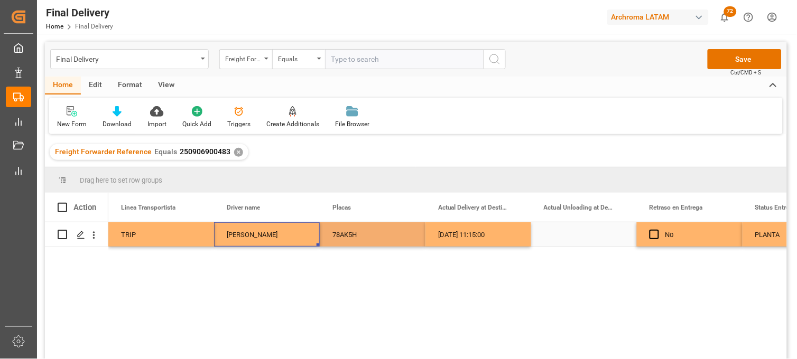
click at [280, 235] on div "[PERSON_NAME]" at bounding box center [267, 234] width 106 height 24
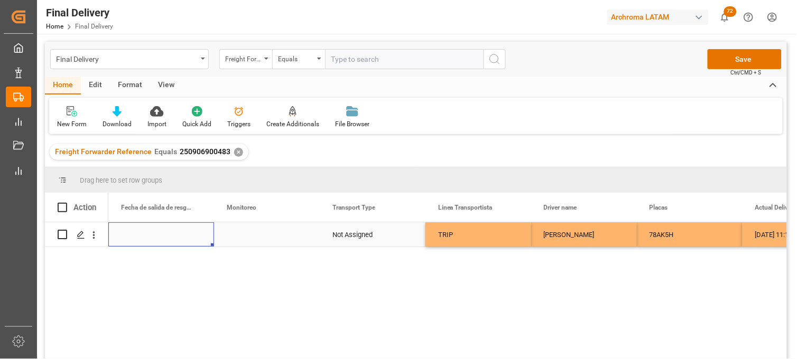
scroll to position [0, 2324]
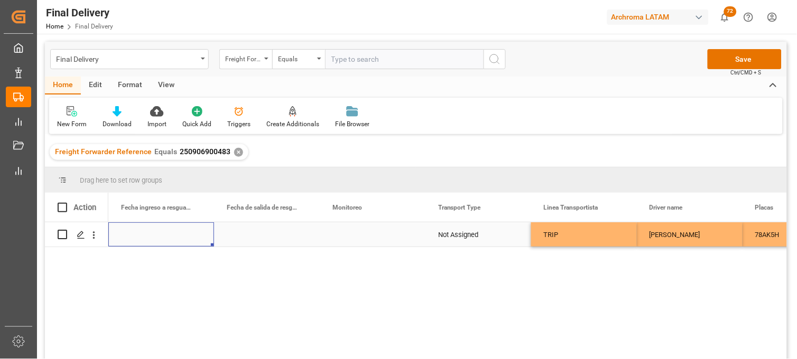
click at [380, 234] on div "Press SPACE to select this row." at bounding box center [373, 234] width 106 height 24
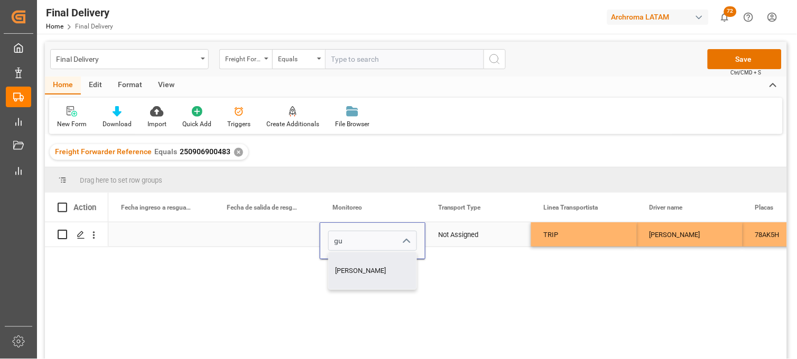
drag, startPoint x: 357, startPoint y: 280, endPoint x: 363, endPoint y: 276, distance: 7.6
click at [360, 279] on div "[PERSON_NAME]" at bounding box center [373, 270] width 88 height 37
type input "[PERSON_NAME]"
click at [460, 239] on div "Not Assigned" at bounding box center [478, 235] width 80 height 24
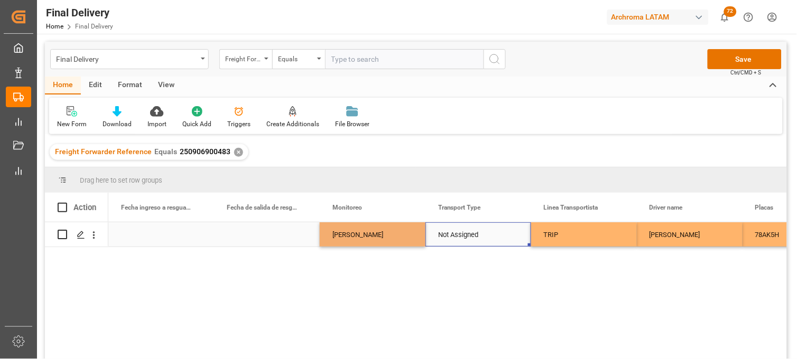
click at [460, 239] on div "Not Assigned" at bounding box center [478, 235] width 80 height 24
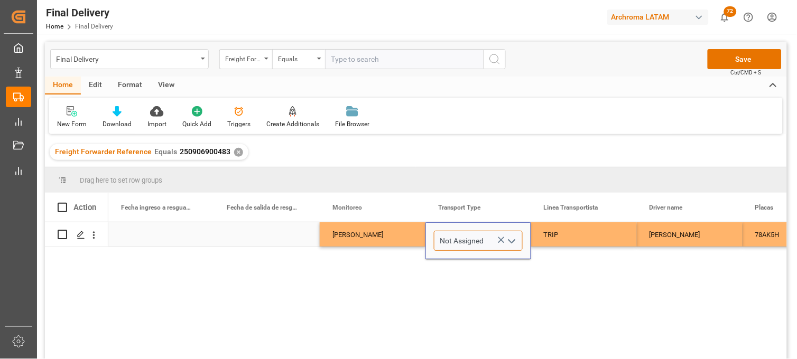
click at [474, 239] on input "Not Assigned" at bounding box center [478, 241] width 89 height 20
click at [498, 238] on icon "Press SPACE to select this row." at bounding box center [500, 240] width 11 height 11
click at [480, 244] on input "Press SPACE to select this row." at bounding box center [478, 241] width 89 height 20
drag, startPoint x: 460, startPoint y: 270, endPoint x: 490, endPoint y: 257, distance: 33.1
click at [462, 268] on div "SENCILLO" at bounding box center [478, 270] width 88 height 37
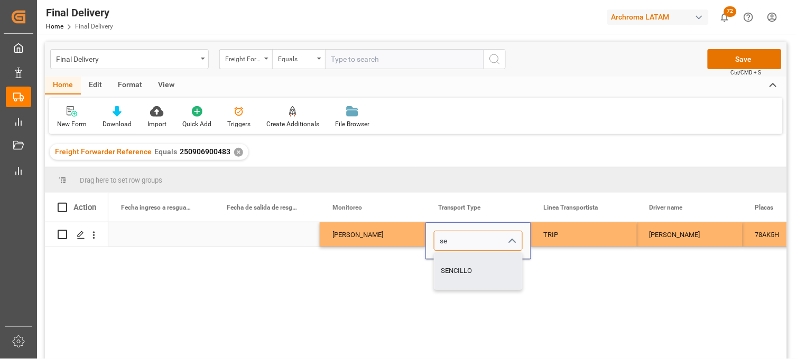
type input "SENCILLO"
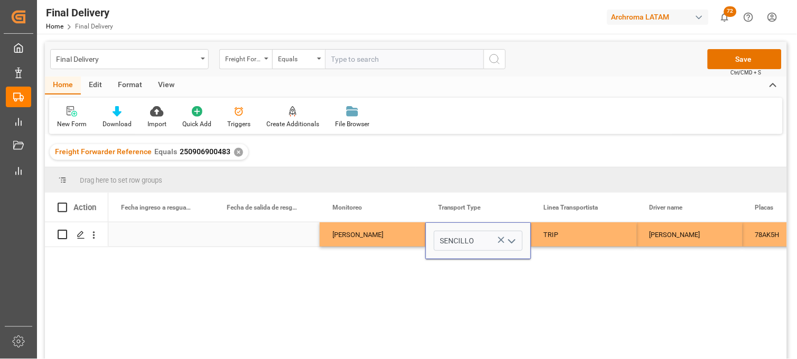
click at [554, 238] on div "TRIP" at bounding box center [584, 235] width 80 height 24
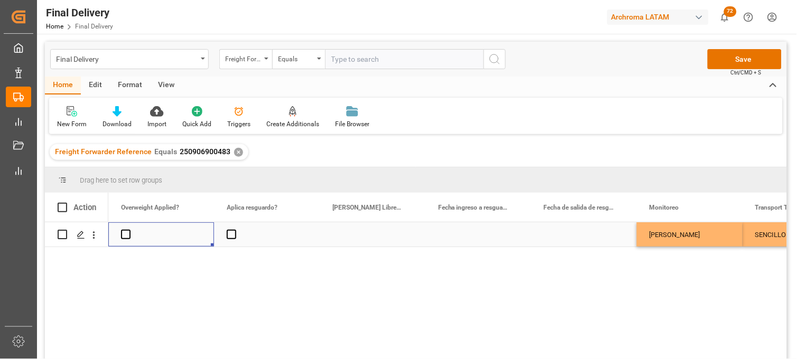
scroll to position [0, 1902]
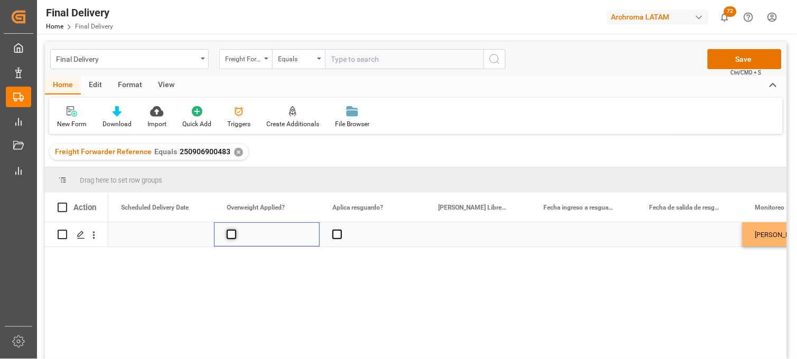
click at [236, 234] on span "Press SPACE to select this row." at bounding box center [232, 235] width 10 height 10
click at [235, 230] on input "Press SPACE to select this row." at bounding box center [235, 230] width 0 height 0
click at [236, 234] on span "Press SPACE to select this row." at bounding box center [232, 235] width 10 height 10
click at [235, 230] on input "Press SPACE to select this row." at bounding box center [235, 230] width 0 height 0
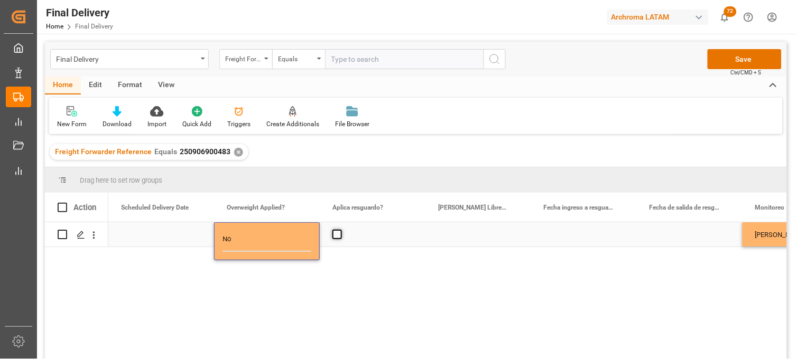
click at [341, 236] on span "Press SPACE to select this row." at bounding box center [337, 235] width 10 height 10
click at [340, 230] on input "Press SPACE to select this row." at bounding box center [340, 230] width 0 height 0
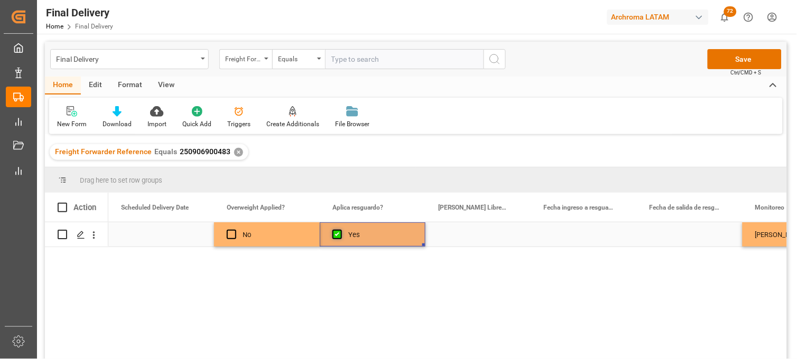
click at [341, 236] on span "Press SPACE to select this row." at bounding box center [337, 235] width 10 height 10
click at [340, 230] on input "Press SPACE to select this row." at bounding box center [340, 230] width 0 height 0
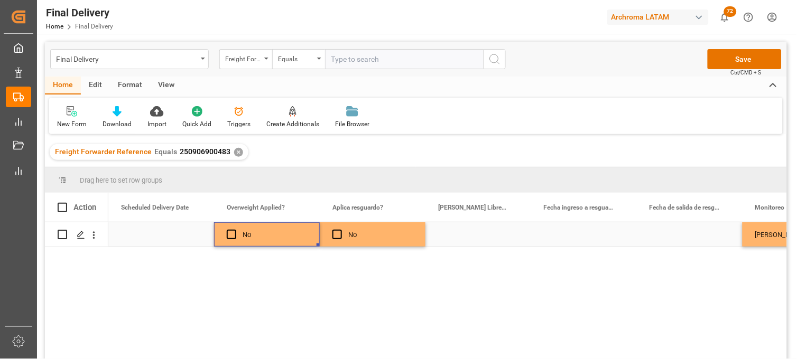
click at [271, 236] on div "No" at bounding box center [274, 235] width 64 height 24
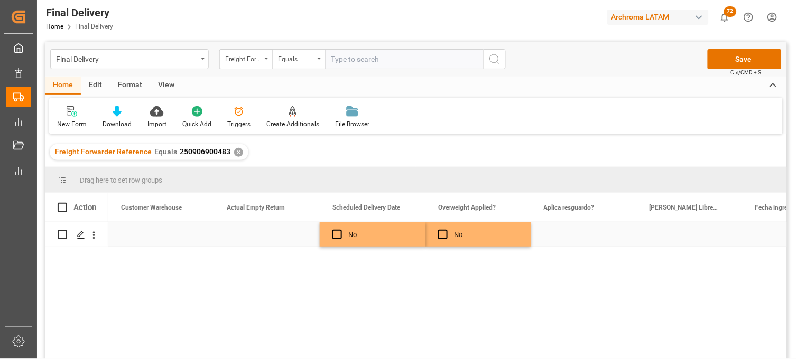
scroll to position [0, 1690]
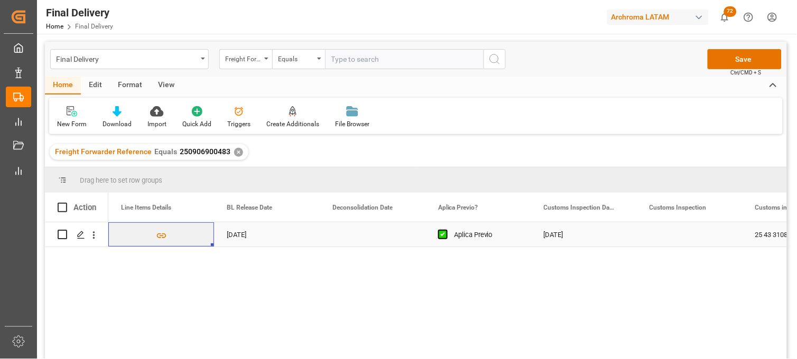
click at [683, 236] on div "Press SPACE to select this row." at bounding box center [690, 234] width 106 height 24
click at [666, 231] on div "Press SPACE to select this row." at bounding box center [690, 234] width 106 height 24
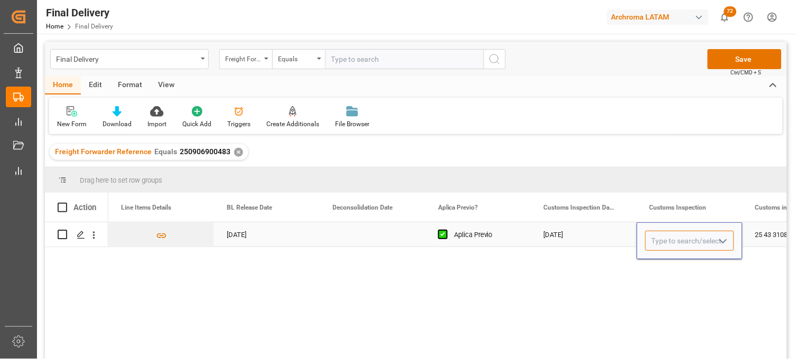
click at [663, 233] on input "Press SPACE to select this row." at bounding box center [689, 241] width 89 height 20
click at [663, 267] on div "VERDE" at bounding box center [690, 270] width 88 height 37
type input "VERDE"
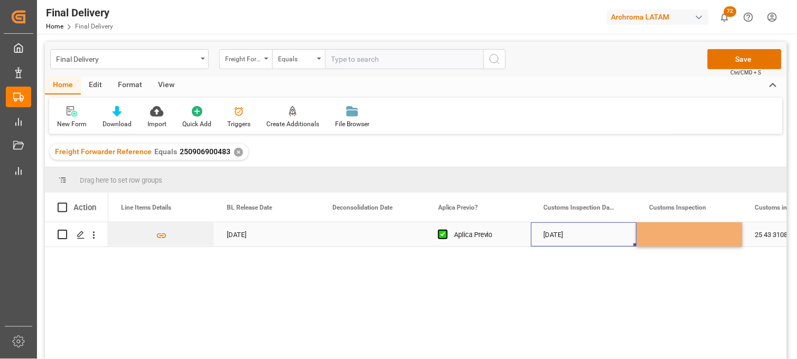
click at [560, 231] on div "[DATE]" at bounding box center [584, 234] width 106 height 24
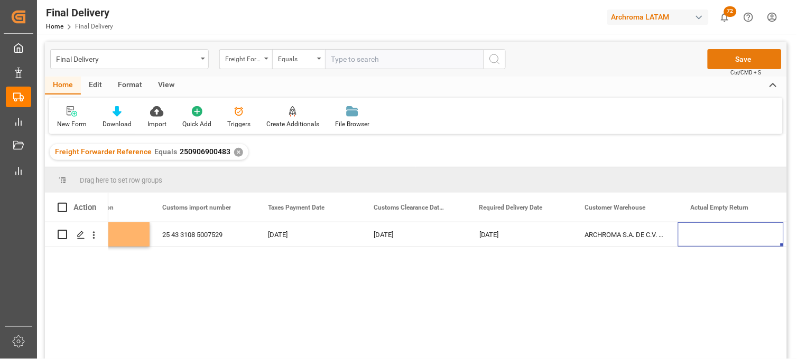
click at [741, 70] on span "Ctrl/CMD + S" at bounding box center [746, 73] width 31 height 8
click at [736, 64] on button "Save" at bounding box center [744, 59] width 74 height 20
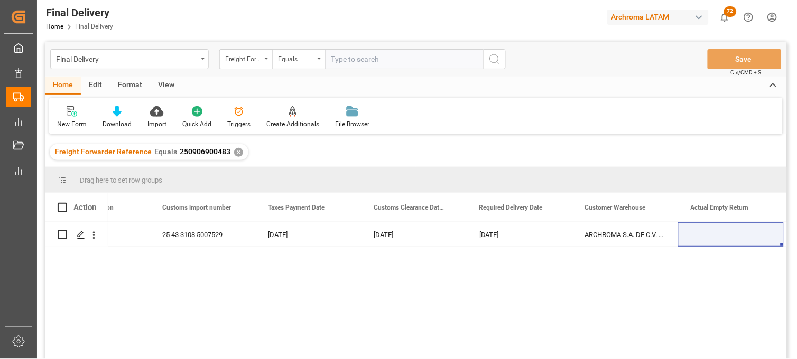
click at [235, 154] on div "✕" at bounding box center [238, 152] width 9 height 9
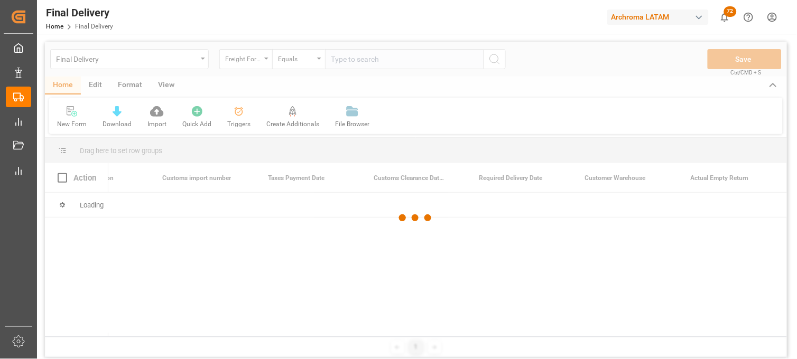
click at [350, 57] on div at bounding box center [416, 218] width 742 height 353
click at [344, 57] on div at bounding box center [416, 218] width 742 height 353
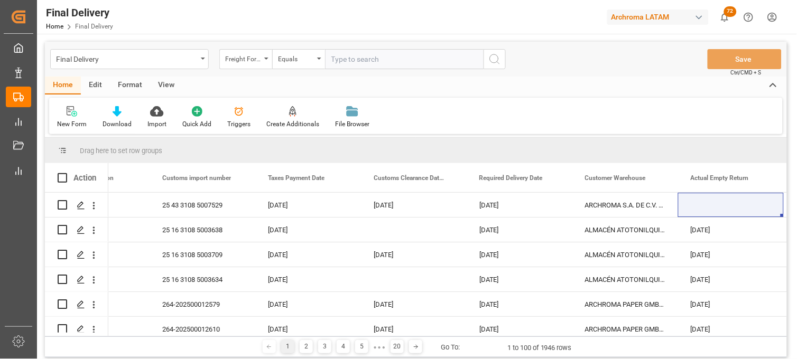
click at [341, 59] on input "text" at bounding box center [404, 59] width 158 height 20
paste input "250915080024"
type input "250915080024"
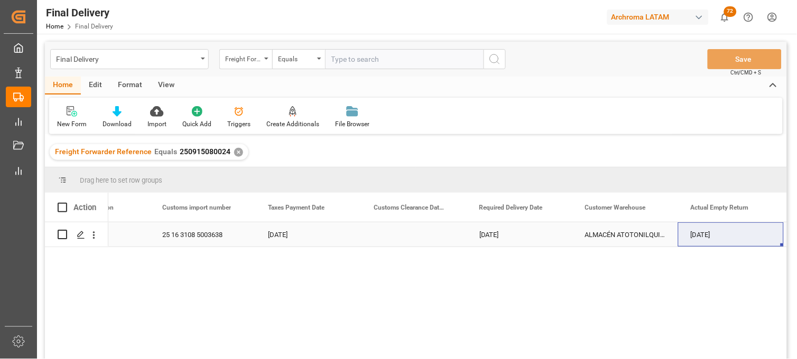
click at [398, 236] on div "Press SPACE to select this row." at bounding box center [414, 234] width 106 height 24
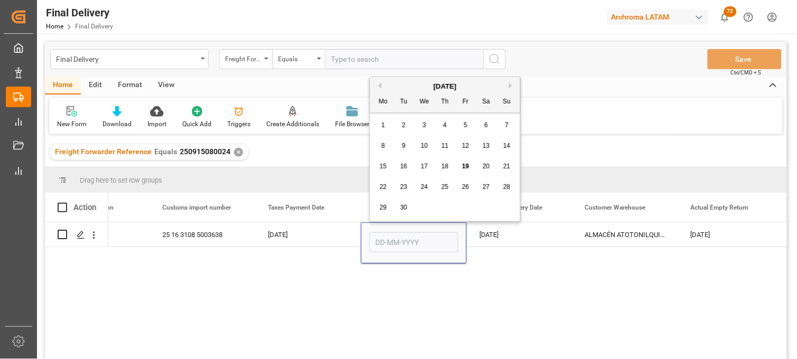
click at [467, 144] on span "12" at bounding box center [465, 145] width 7 height 7
type input "[DATE]"
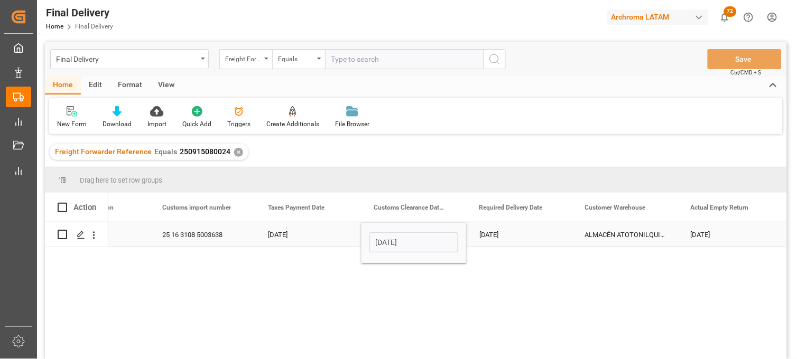
click at [273, 236] on div "[DATE]" at bounding box center [308, 234] width 106 height 24
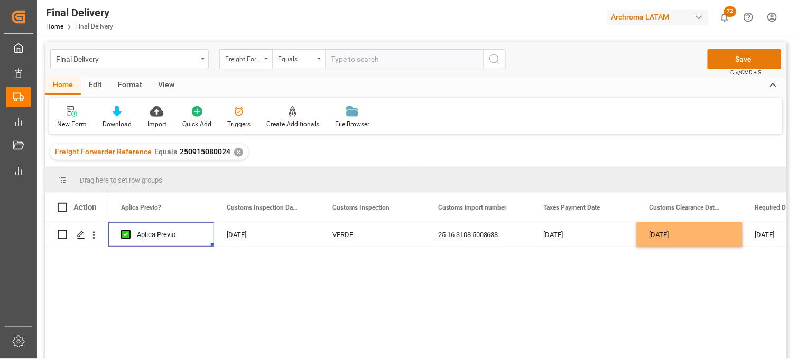
click at [732, 59] on button "Save" at bounding box center [744, 59] width 74 height 20
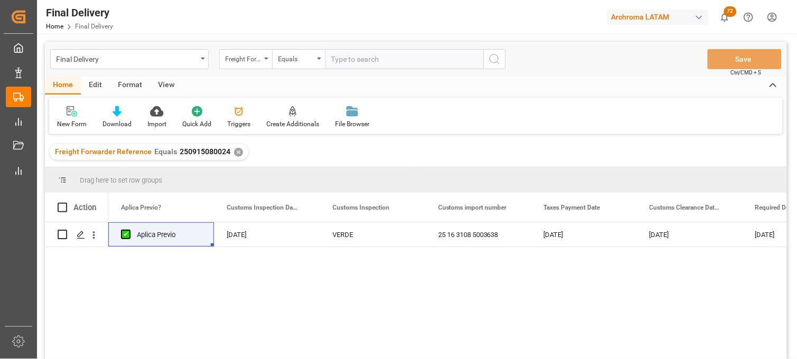
click at [234, 152] on div "✕" at bounding box center [238, 152] width 9 height 9
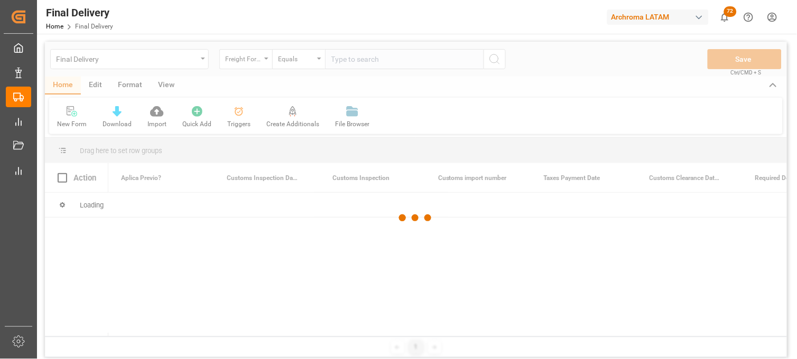
click at [341, 69] on div at bounding box center [416, 218] width 742 height 353
click at [343, 64] on div at bounding box center [416, 218] width 742 height 353
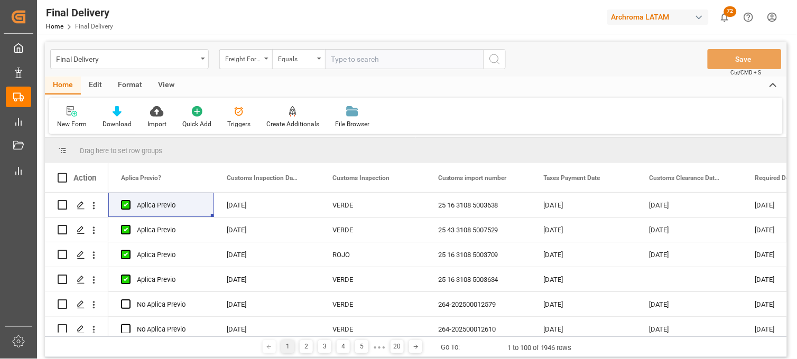
click at [340, 62] on input "text" at bounding box center [404, 59] width 158 height 20
paste input "250915080022"
type input "250915080022"
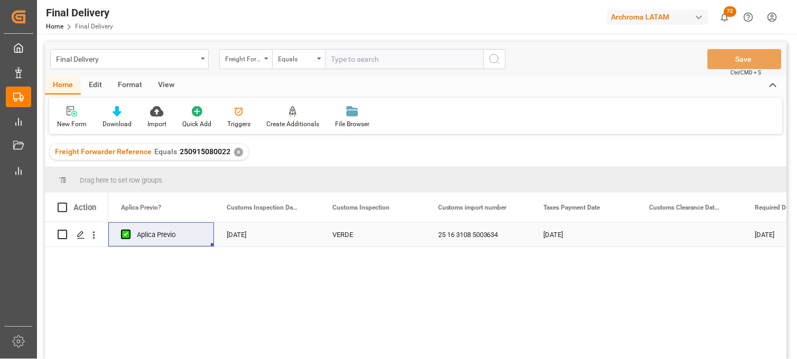
click at [671, 235] on div "Press SPACE to select this row." at bounding box center [690, 234] width 106 height 24
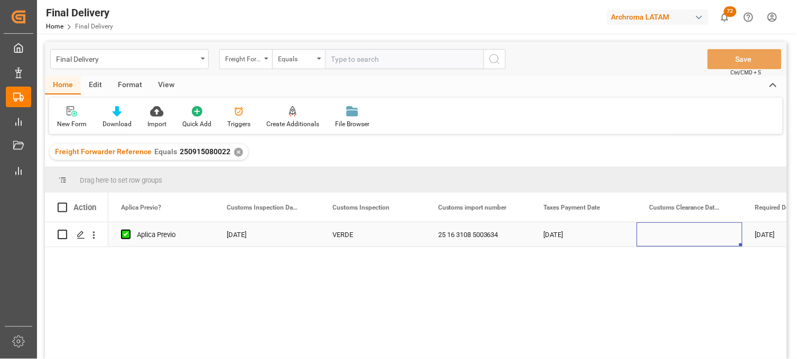
click at [671, 235] on div "Press SPACE to select this row." at bounding box center [690, 234] width 106 height 24
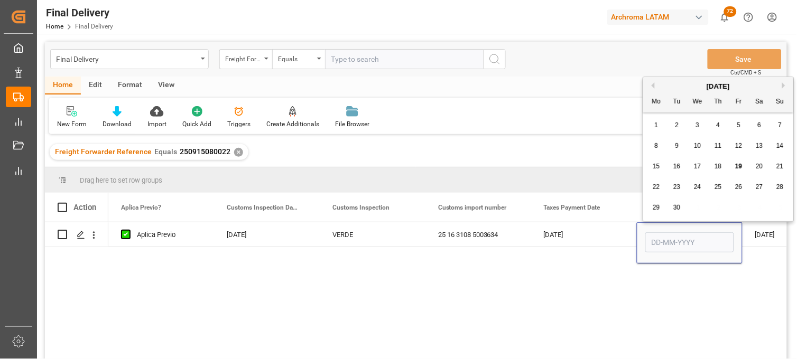
click at [653, 167] on span "15" at bounding box center [655, 166] width 7 height 7
type input "[DATE]"
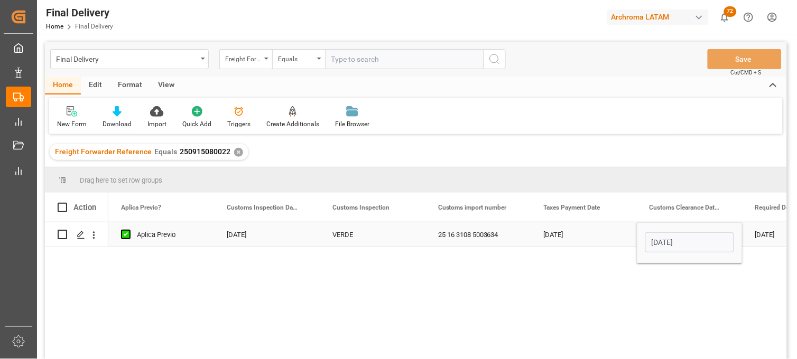
click at [569, 231] on div "[DATE]" at bounding box center [584, 234] width 106 height 24
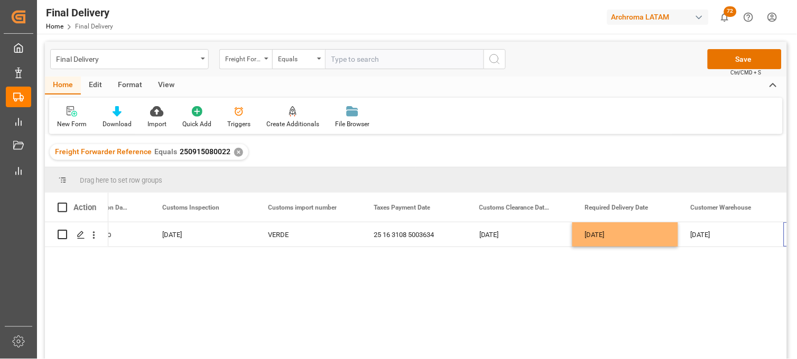
scroll to position [0, 1121]
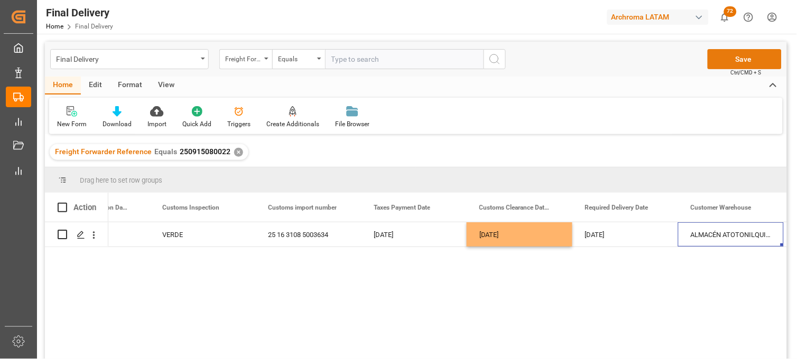
click at [745, 57] on button "Save" at bounding box center [744, 59] width 74 height 20
